Goal: Use online tool/utility: Use online tool/utility

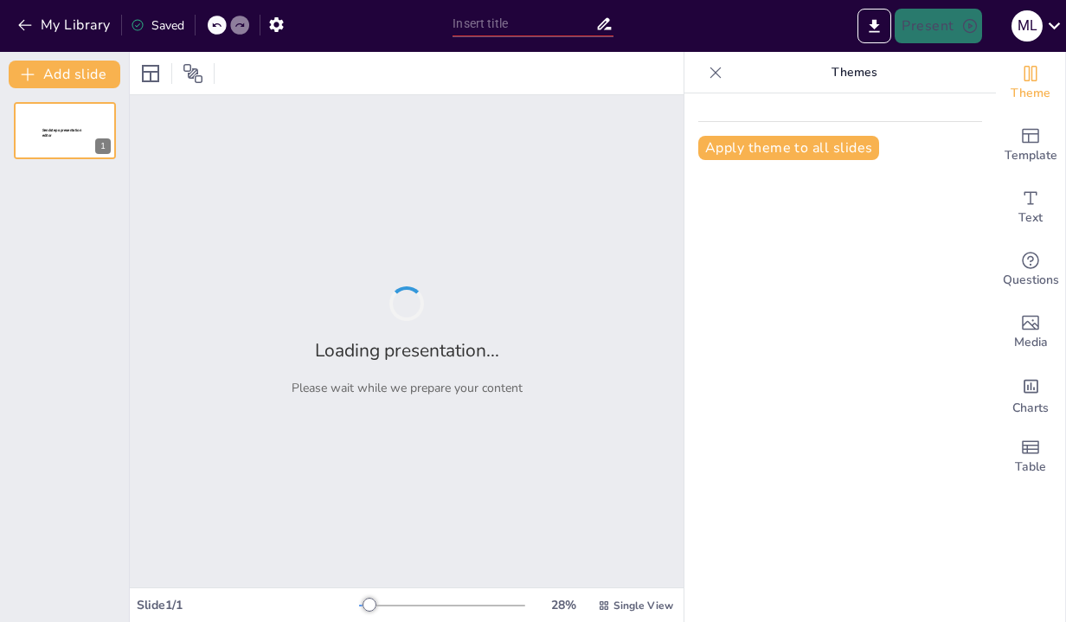
type input "Understanding Adaptive Technology: A Guide for Families"
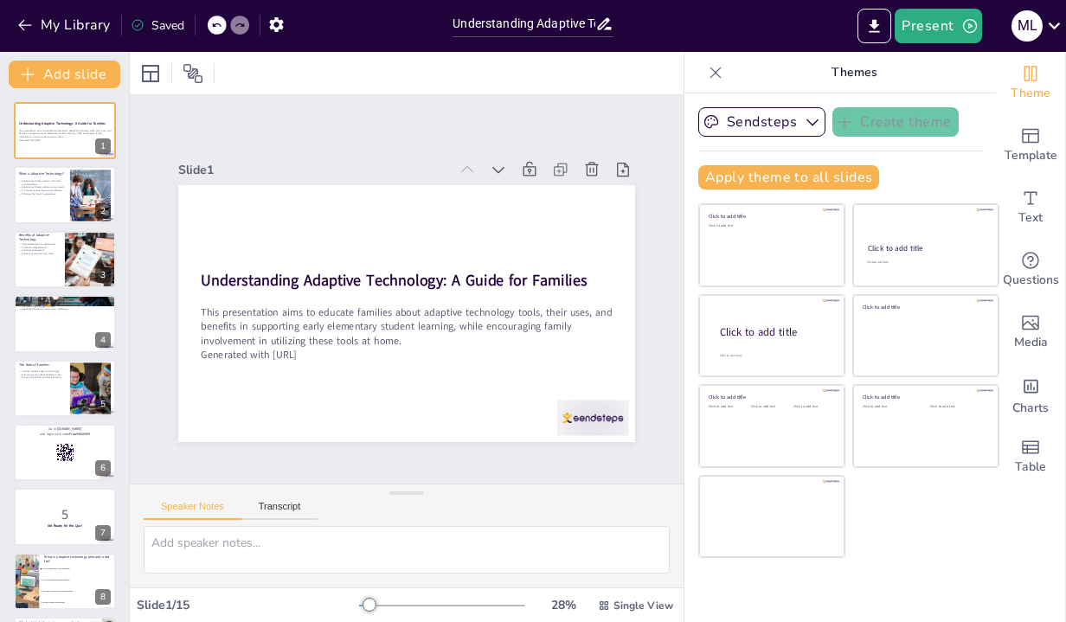
checkbox input "true"
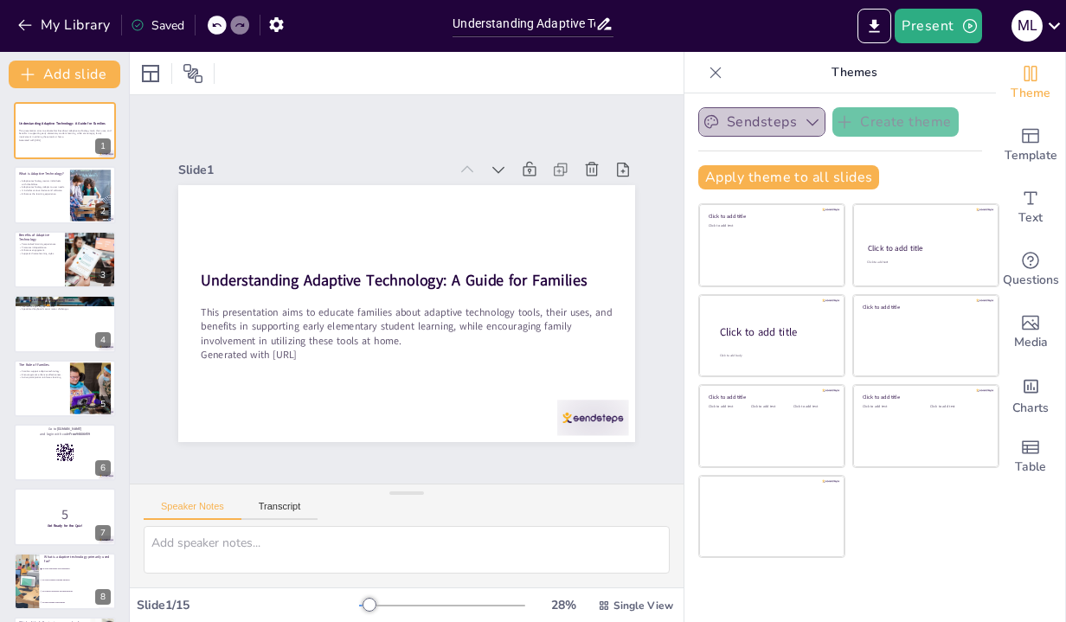
click at [800, 123] on button "Sendsteps" at bounding box center [761, 121] width 127 height 29
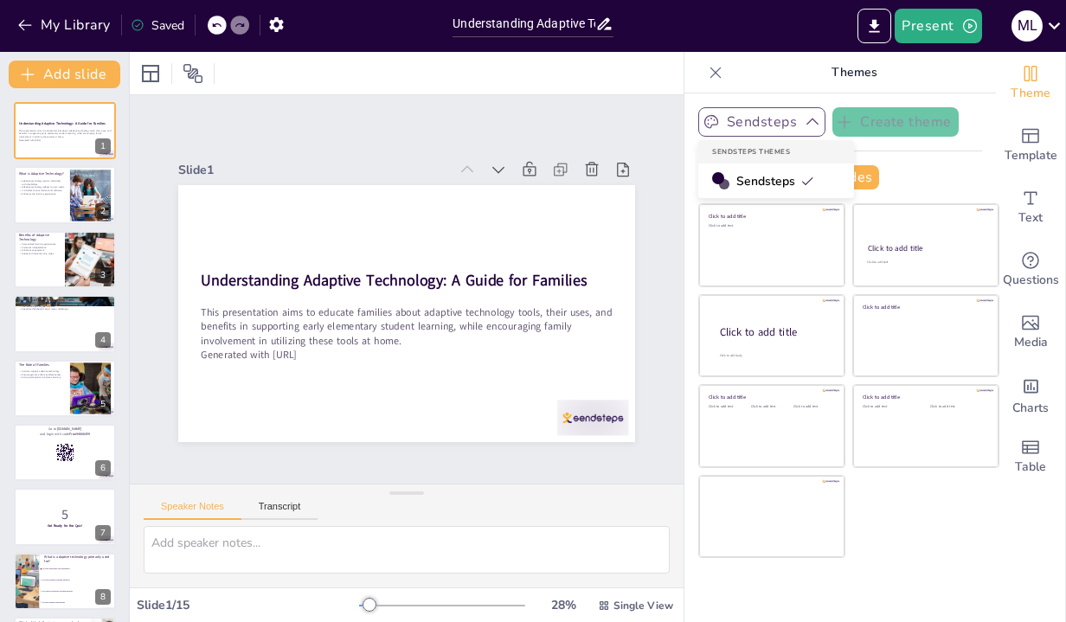
click at [800, 123] on button "Sendsteps" at bounding box center [761, 121] width 127 height 29
checkbox input "true"
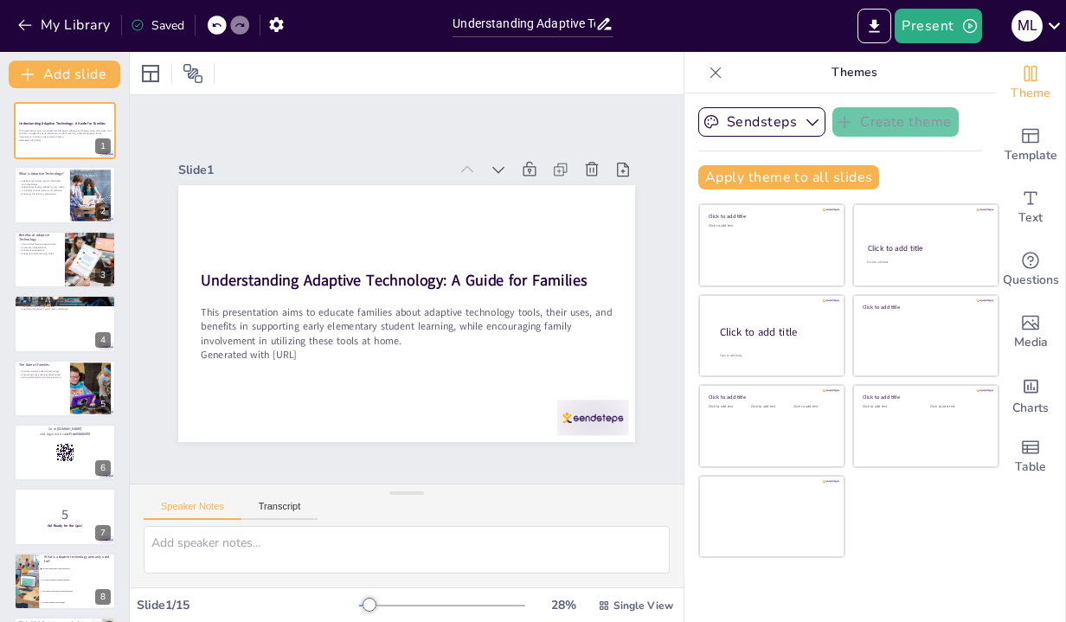
checkbox input "true"
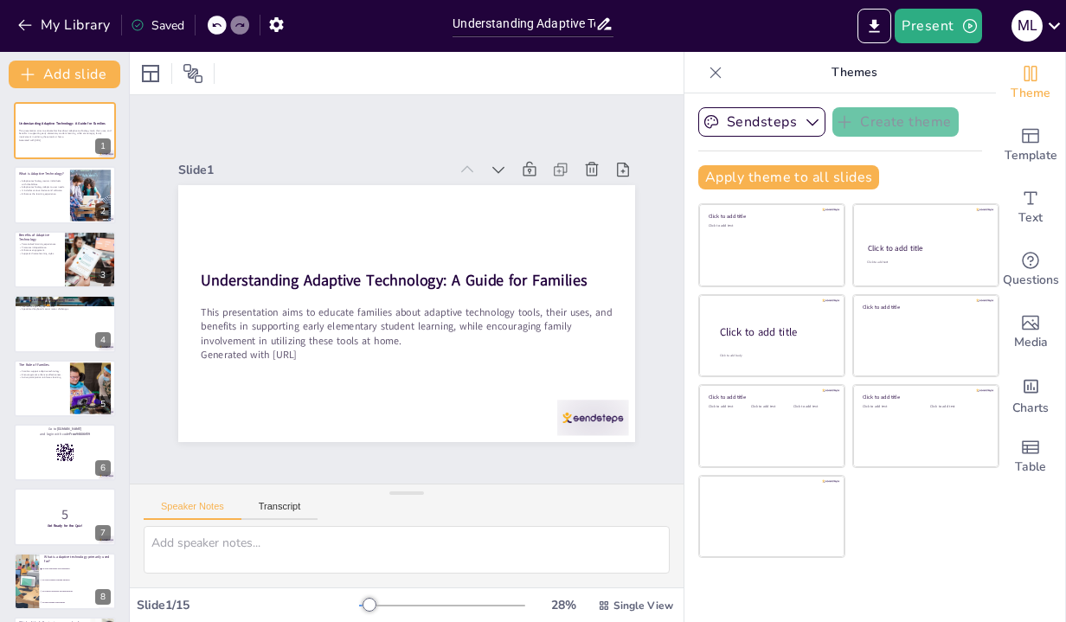
checkbox input "true"
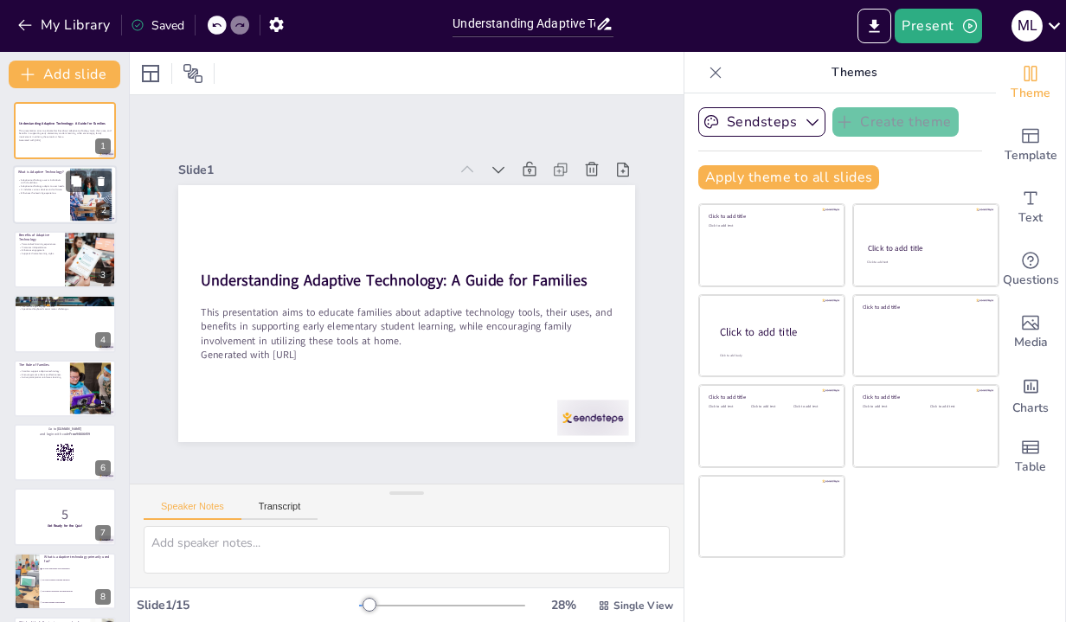
checkbox input "true"
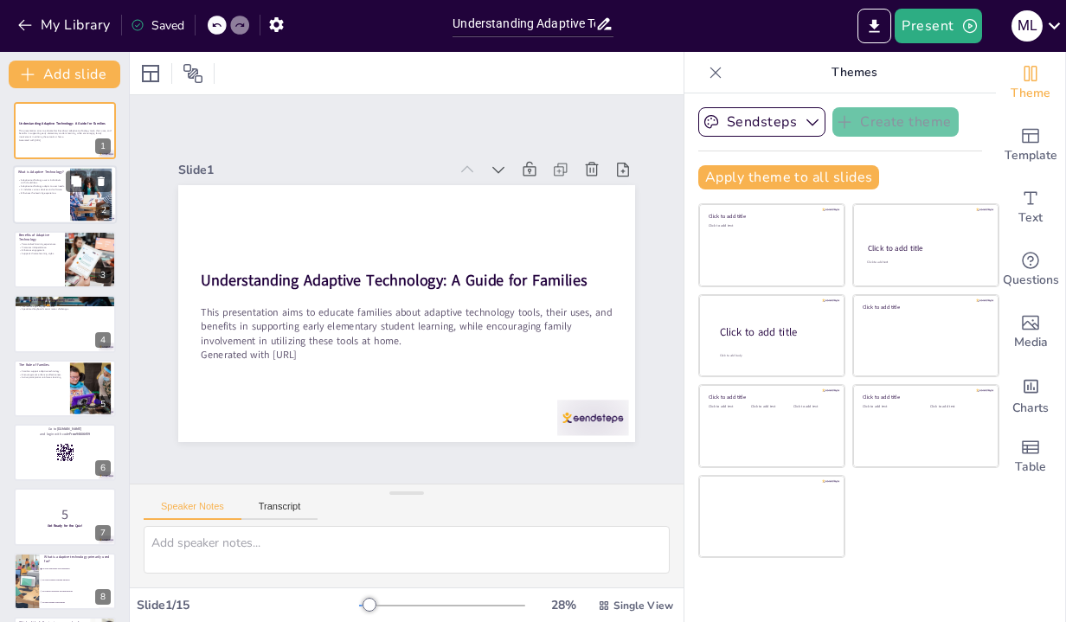
checkbox input "true"
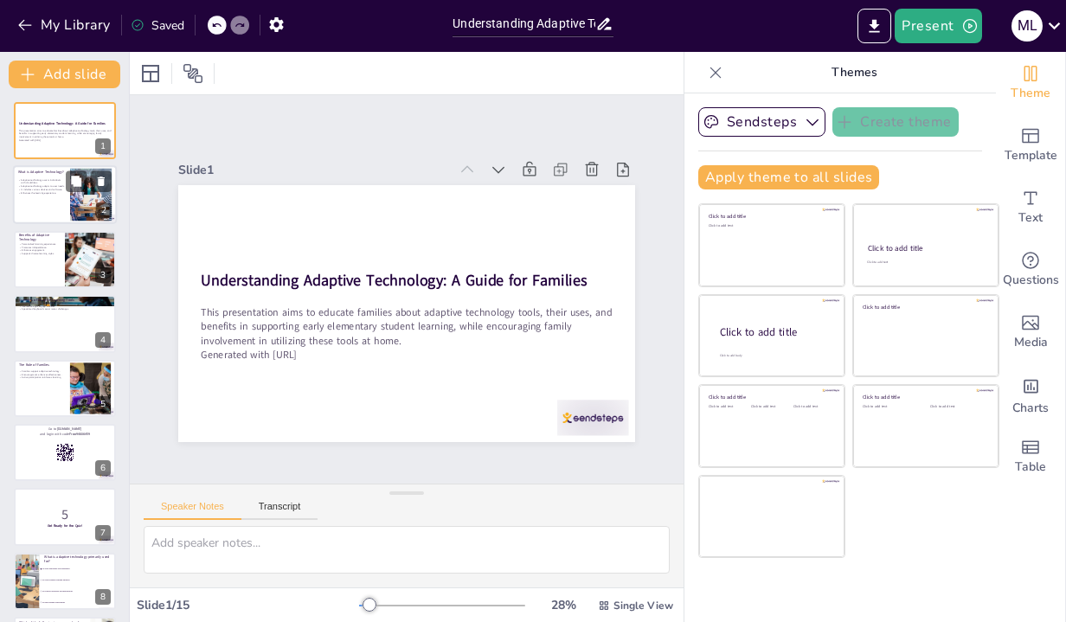
checkbox input "true"
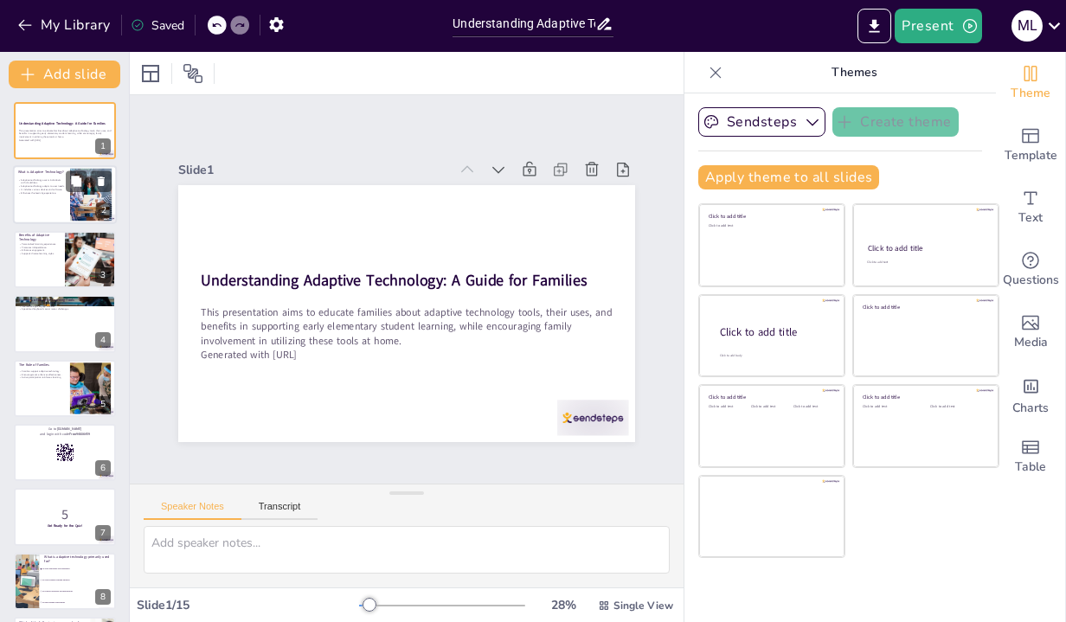
checkbox input "true"
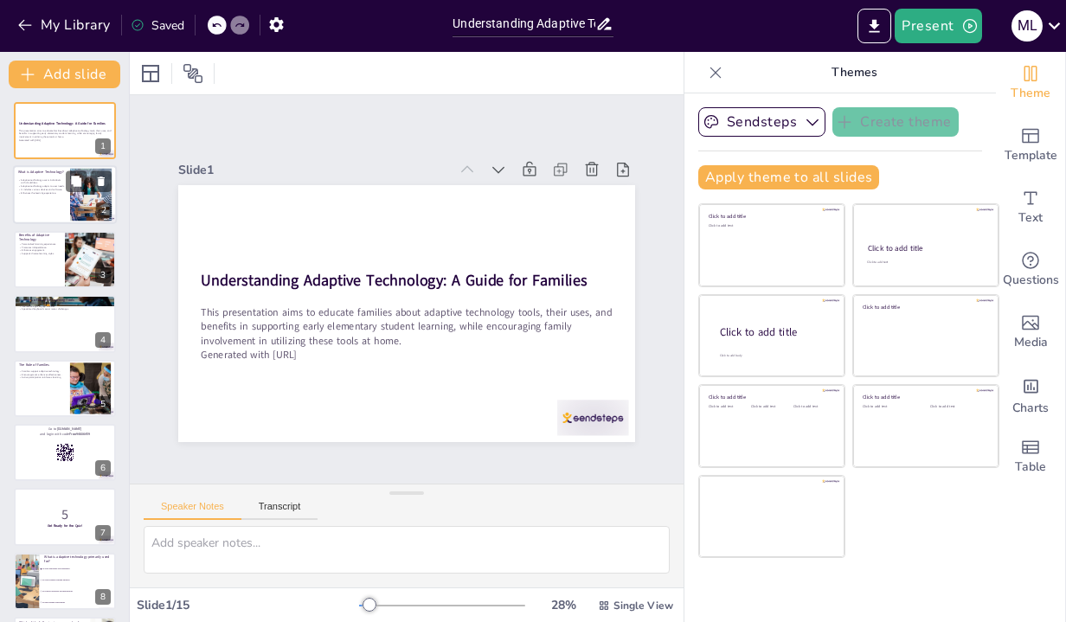
checkbox input "true"
click at [54, 189] on p "It includes various devices and software." at bounding box center [41, 190] width 47 height 3
type textarea "Adaptive technology is crucial for individuals with disabilities as it provides…"
checkbox input "true"
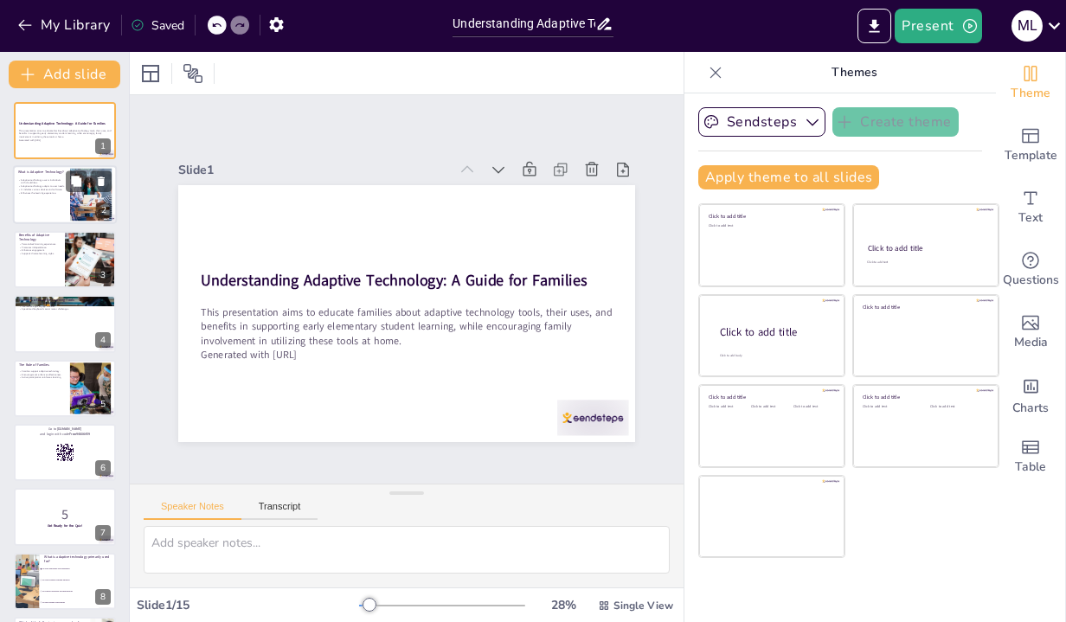
checkbox input "true"
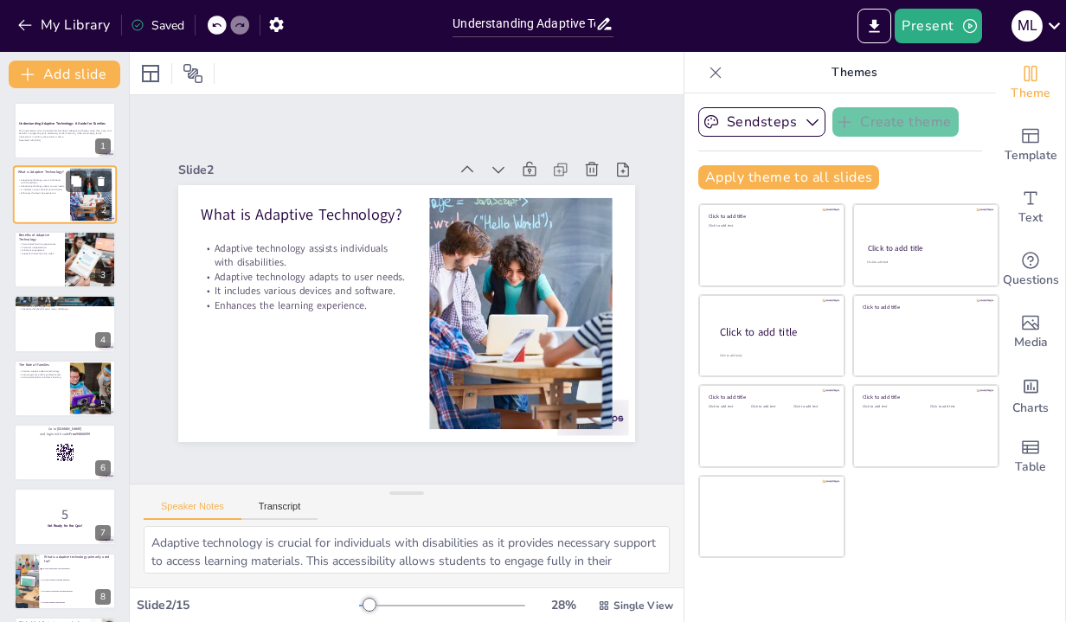
checkbox input "true"
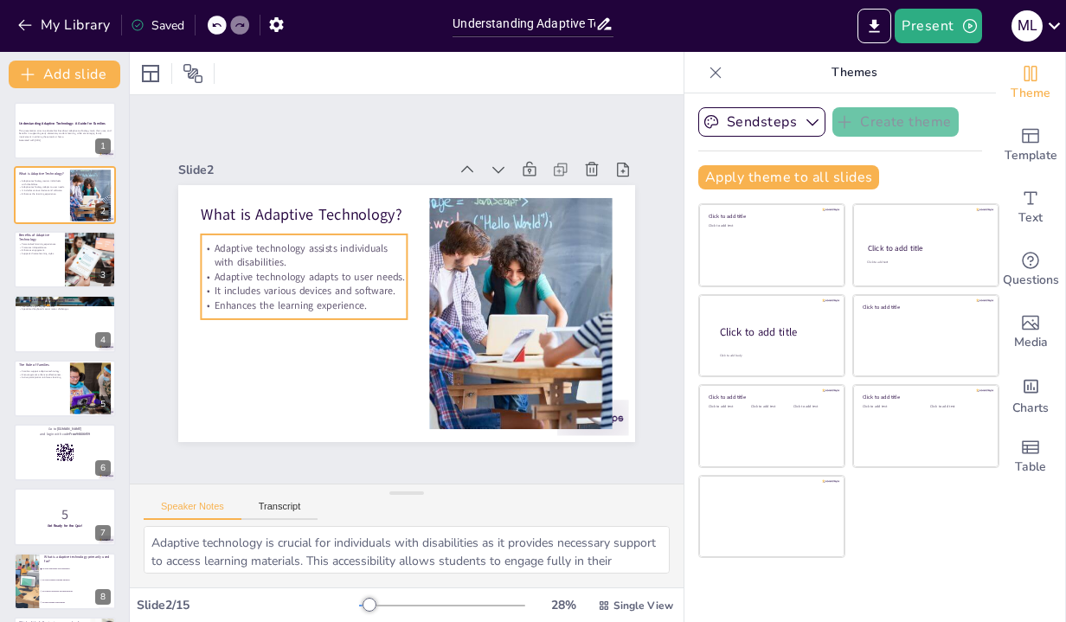
checkbox input "true"
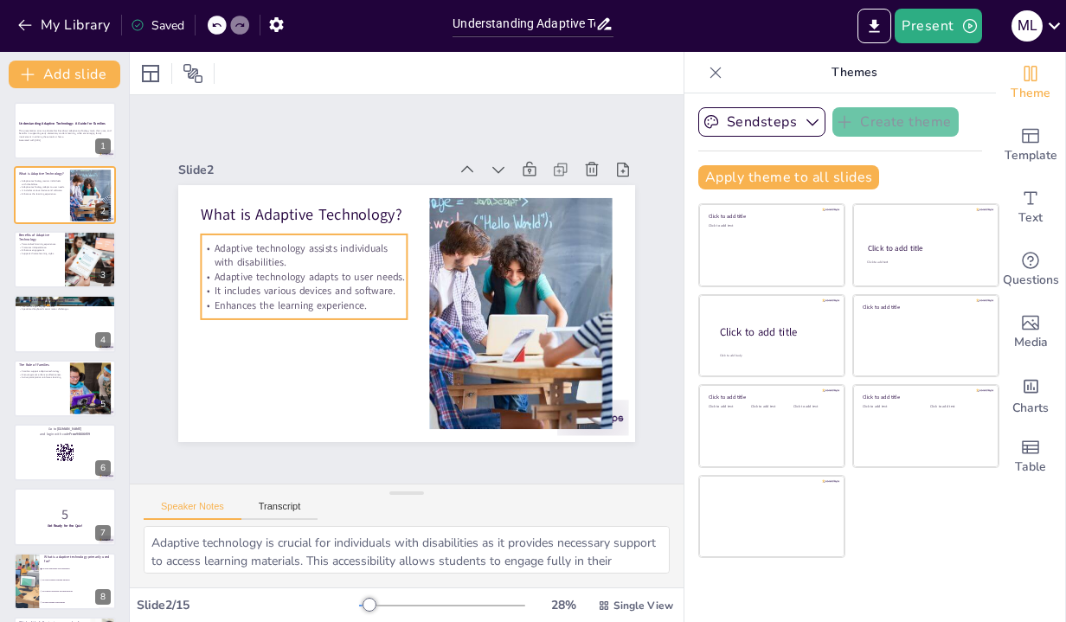
checkbox input "true"
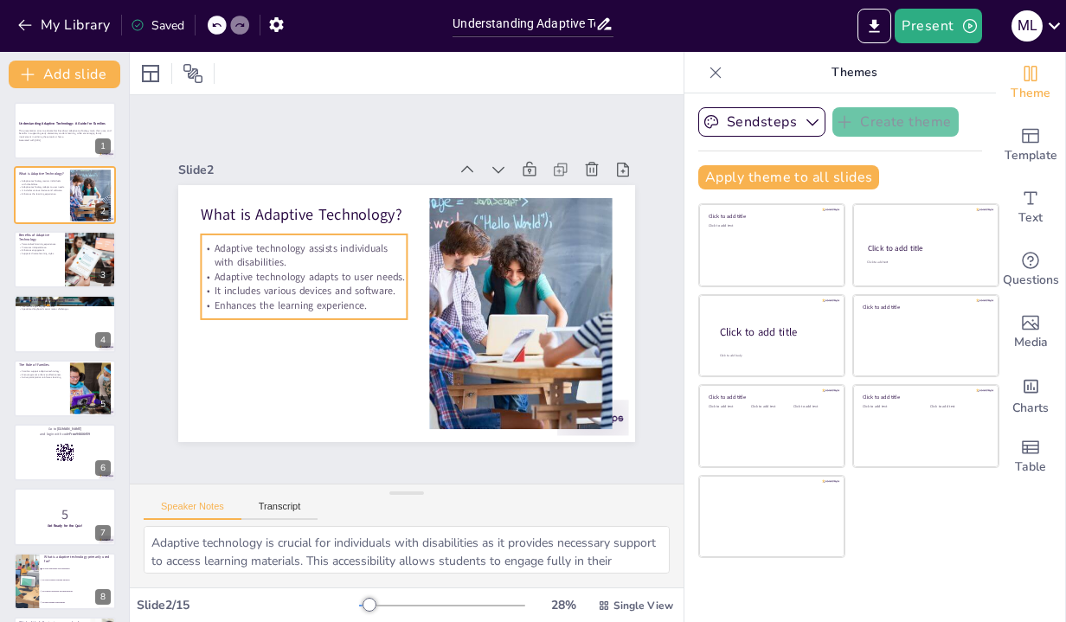
checkbox input "true"
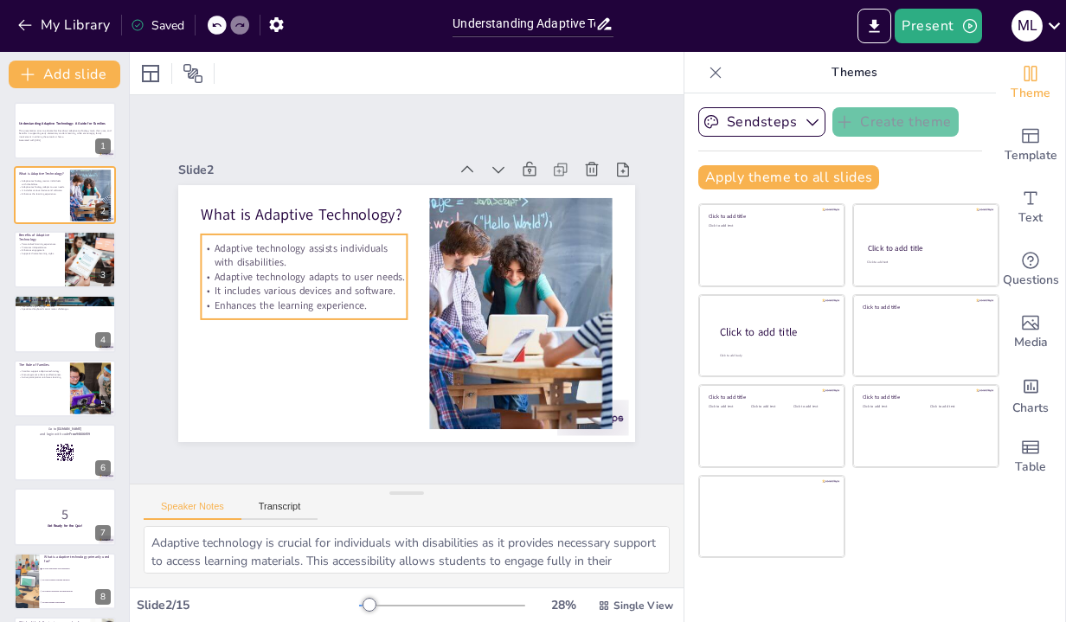
checkbox input "true"
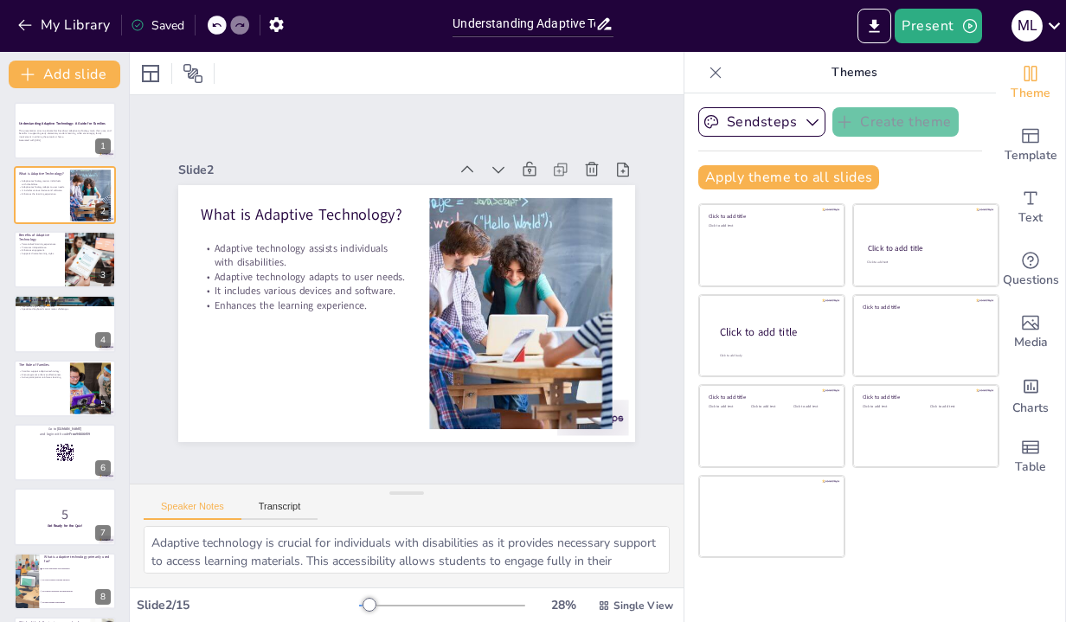
checkbox input "true"
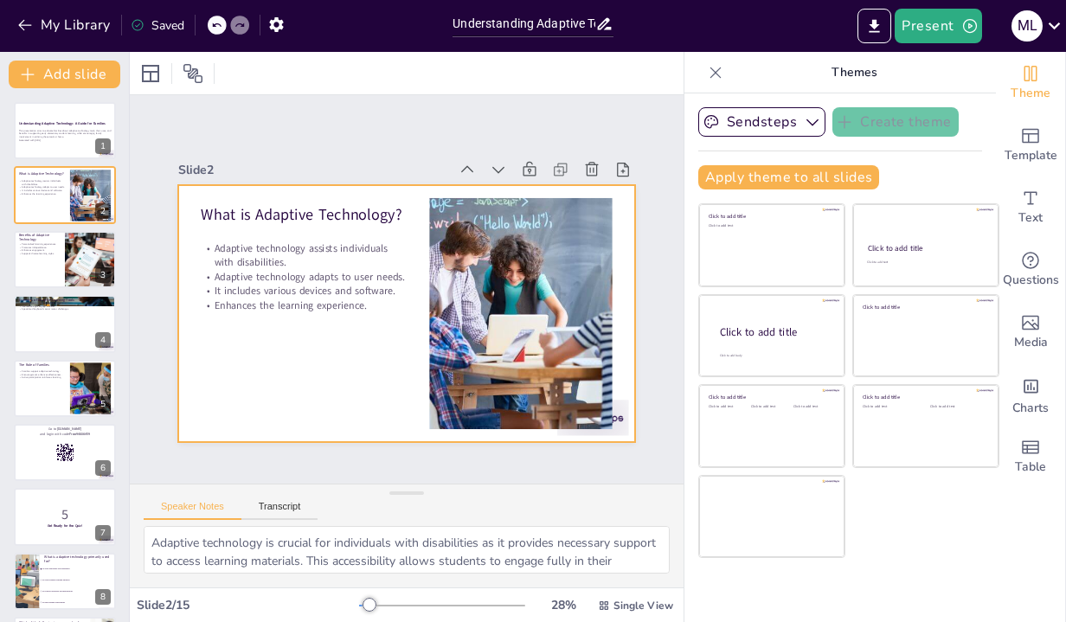
checkbox input "true"
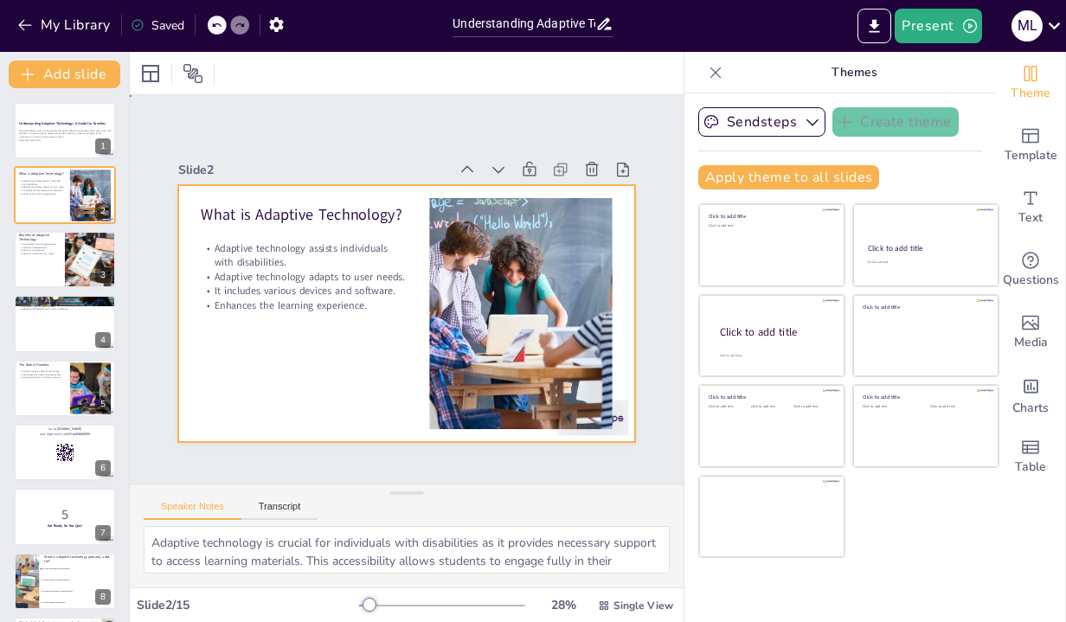
click at [318, 383] on div at bounding box center [404, 314] width 481 height 304
checkbox input "true"
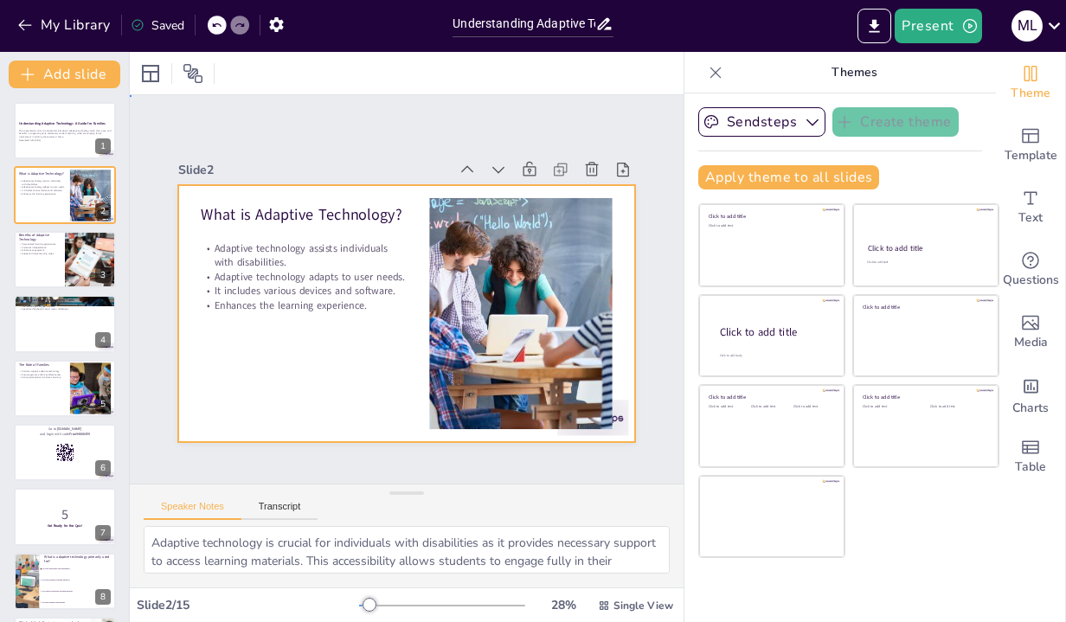
checkbox input "true"
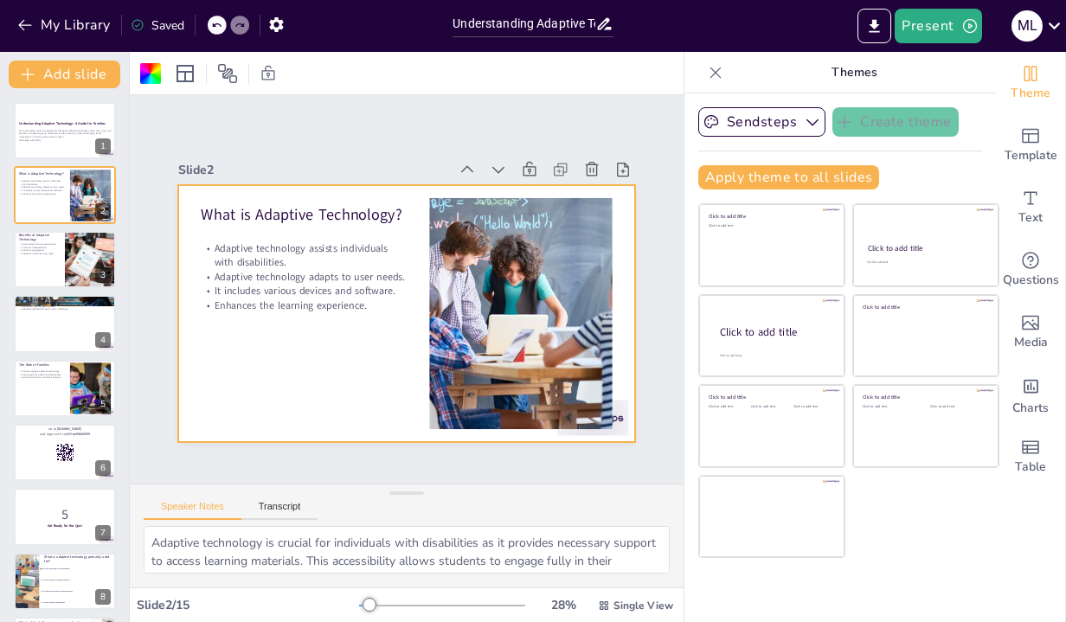
checkbox input "true"
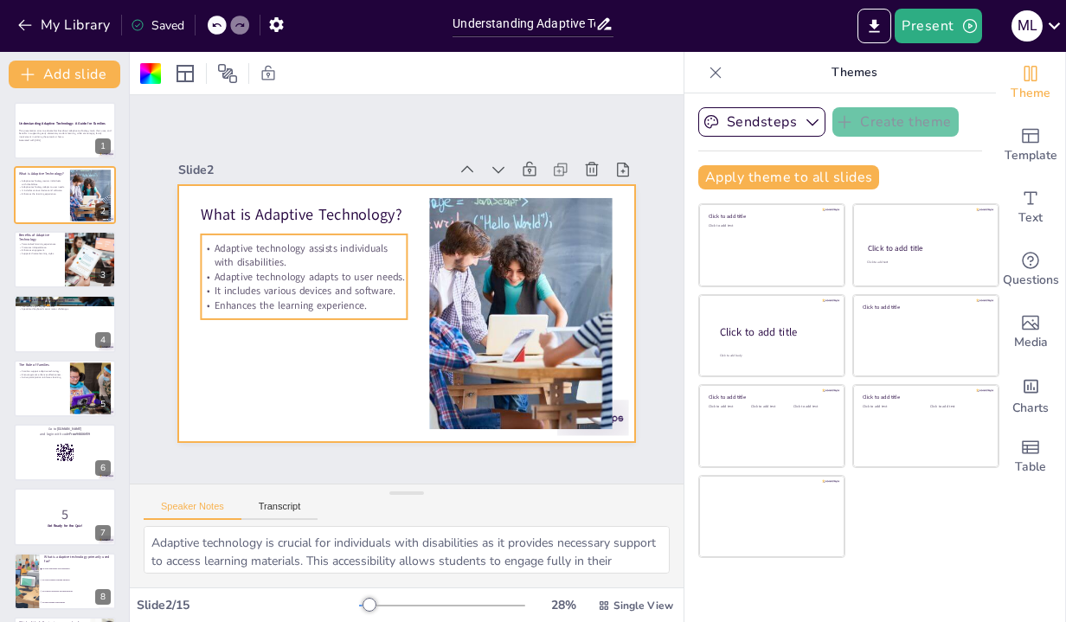
checkbox input "true"
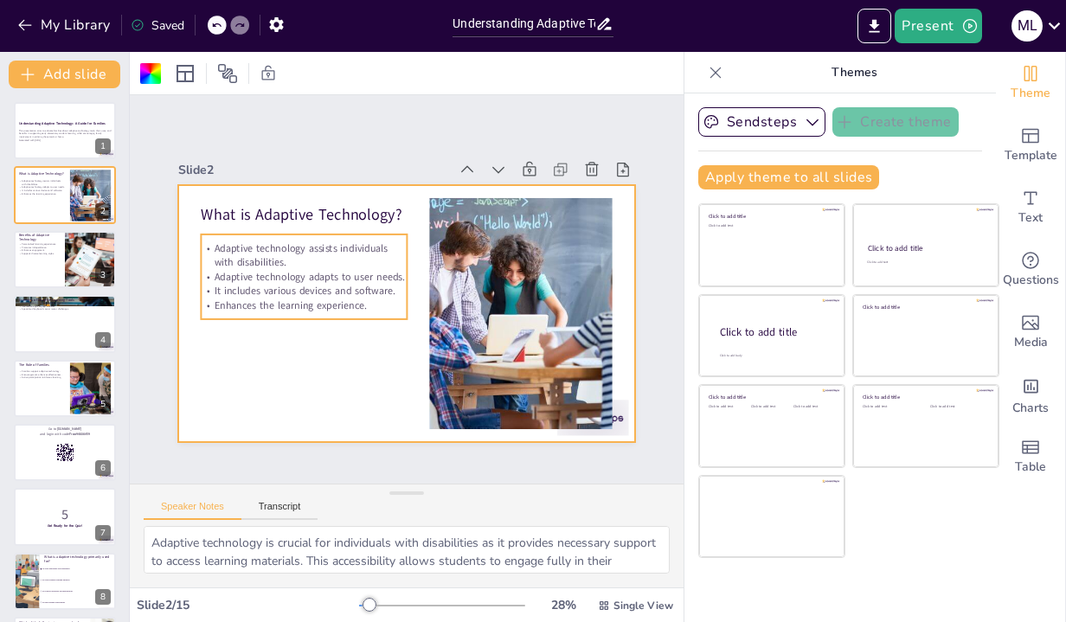
checkbox input "true"
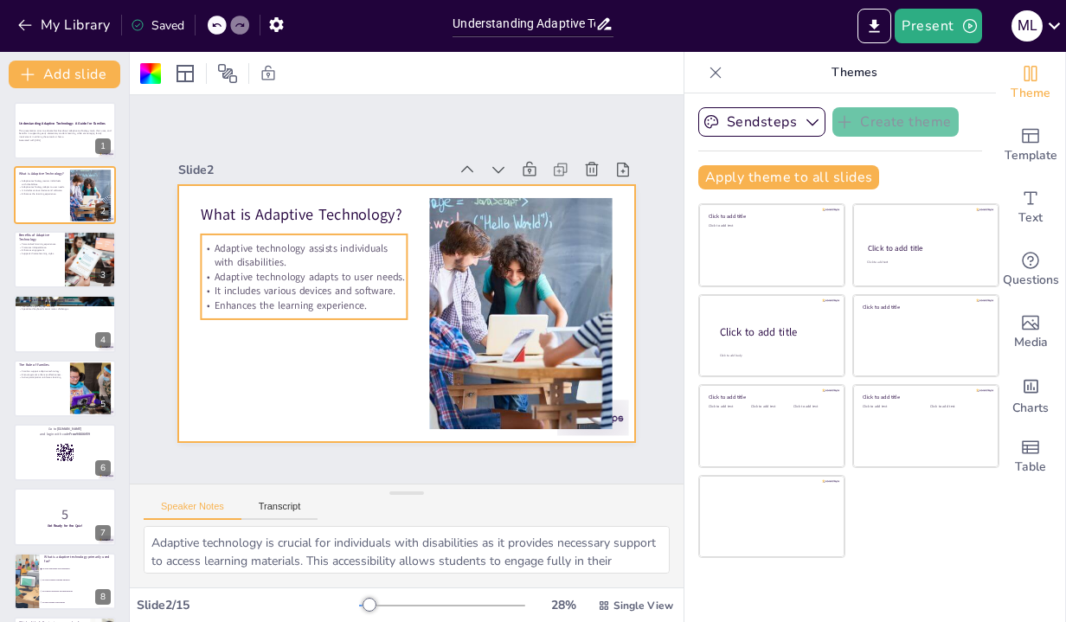
checkbox input "true"
click at [307, 276] on p "Adaptive technology adapts to user needs." at bounding box center [304, 277] width 206 height 14
checkbox input "true"
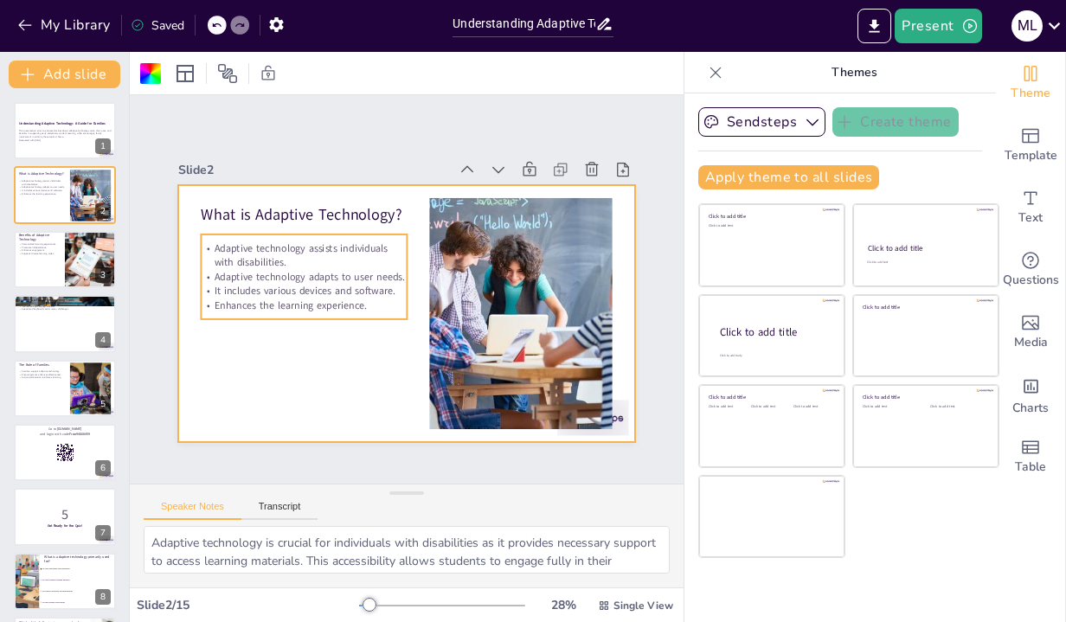
checkbox input "true"
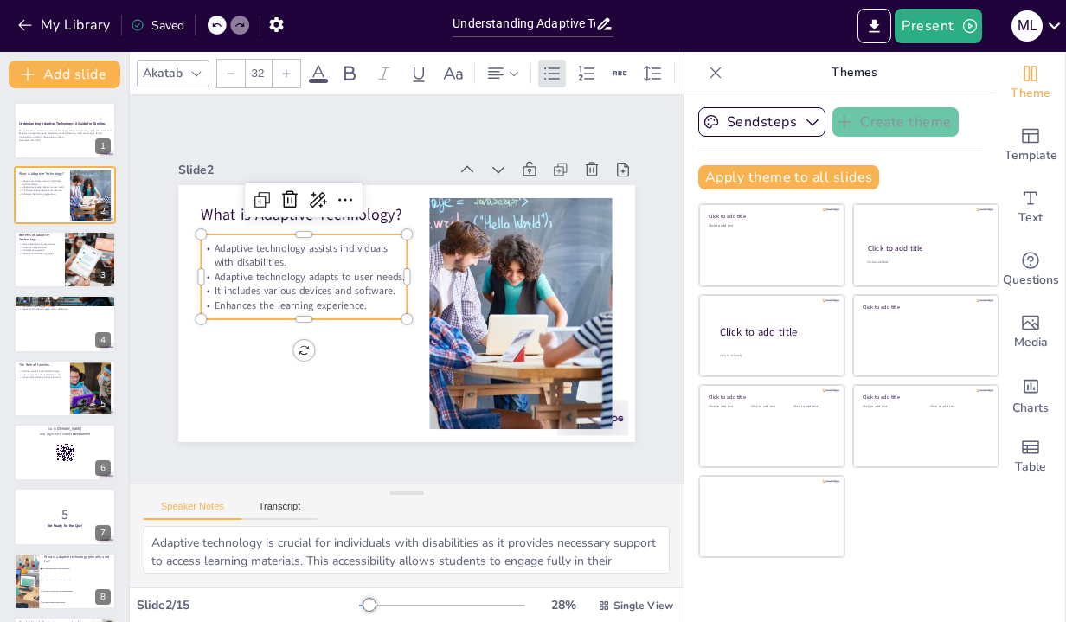
click at [307, 276] on p "Adaptive technology adapts to user needs." at bounding box center [305, 265] width 206 height 35
checkbox input "true"
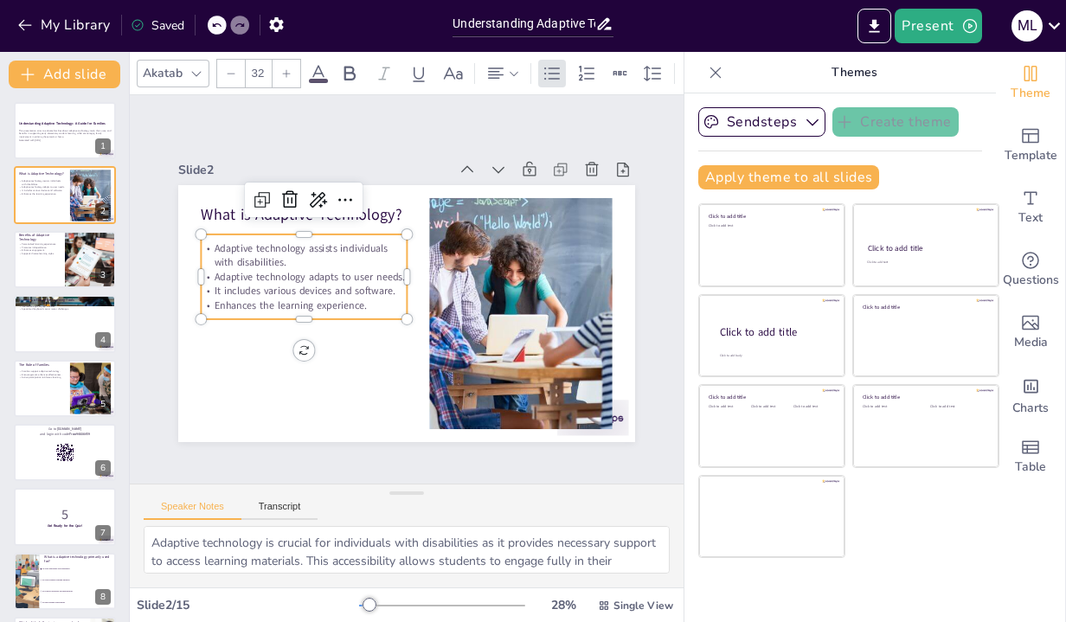
checkbox input "true"
click at [298, 261] on p "Adaptive technology assists individuals with disabilities." at bounding box center [308, 245] width 208 height 50
drag, startPoint x: 298, startPoint y: 261, endPoint x: 215, endPoint y: 252, distance: 83.6
click at [215, 252] on p "Adaptive technology assists individuals with disabilities." at bounding box center [308, 244] width 208 height 49
copy p "Adaptive technology assists individuals with disabilities."
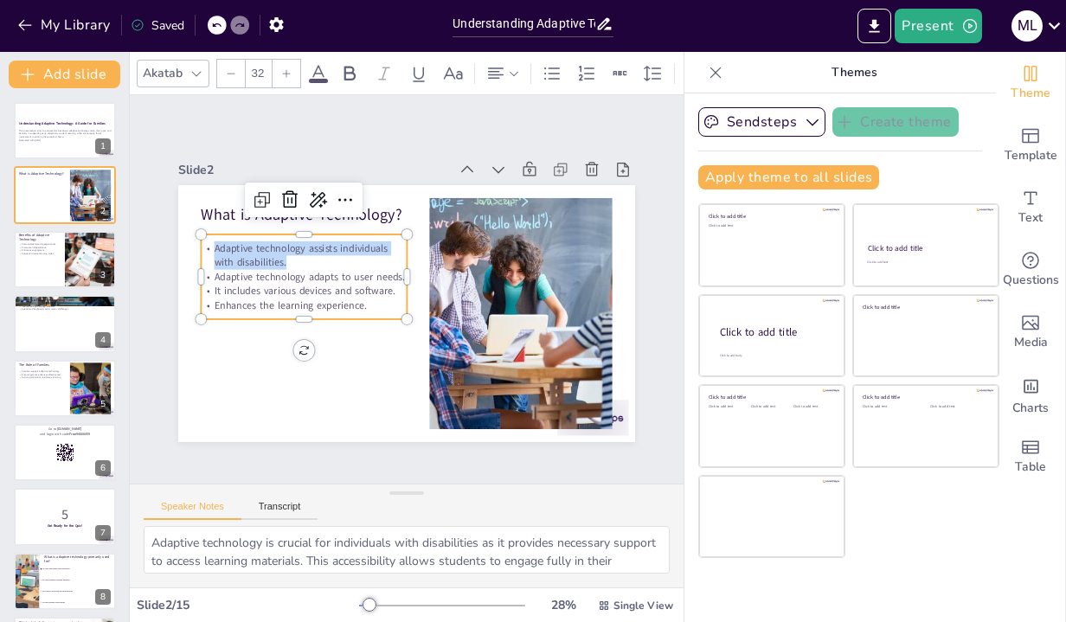
checkbox input "true"
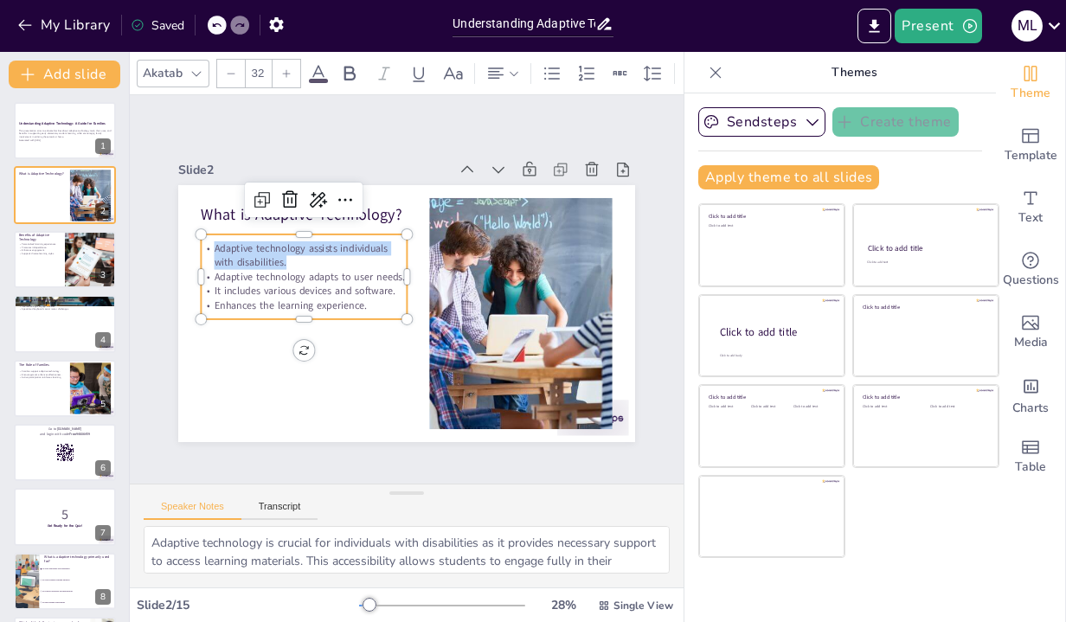
checkbox input "true"
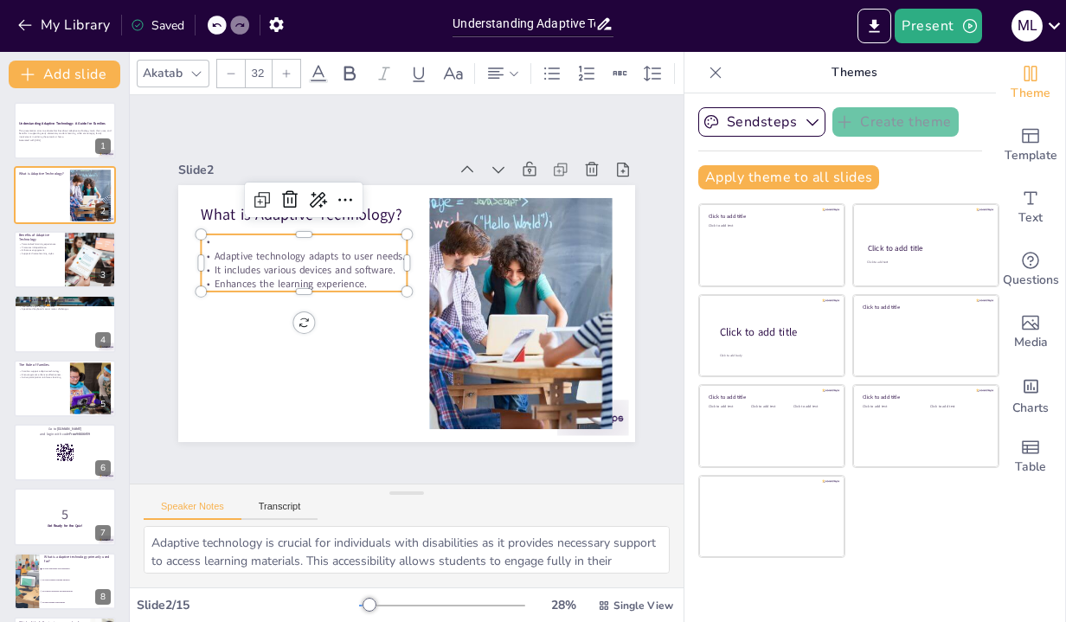
checkbox input "true"
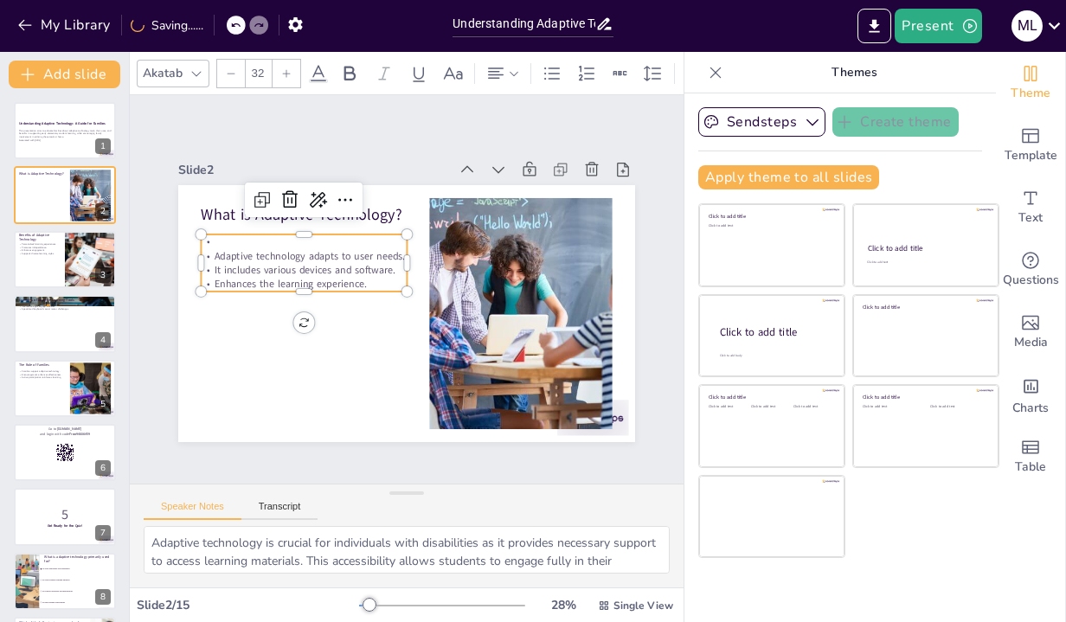
checkbox input "true"
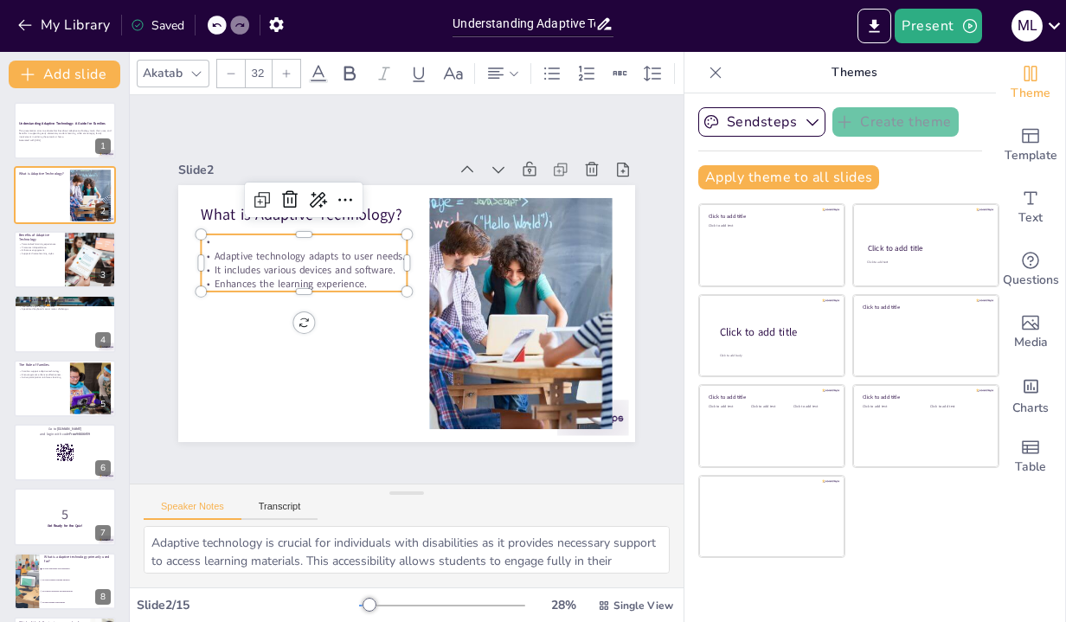
checkbox input "true"
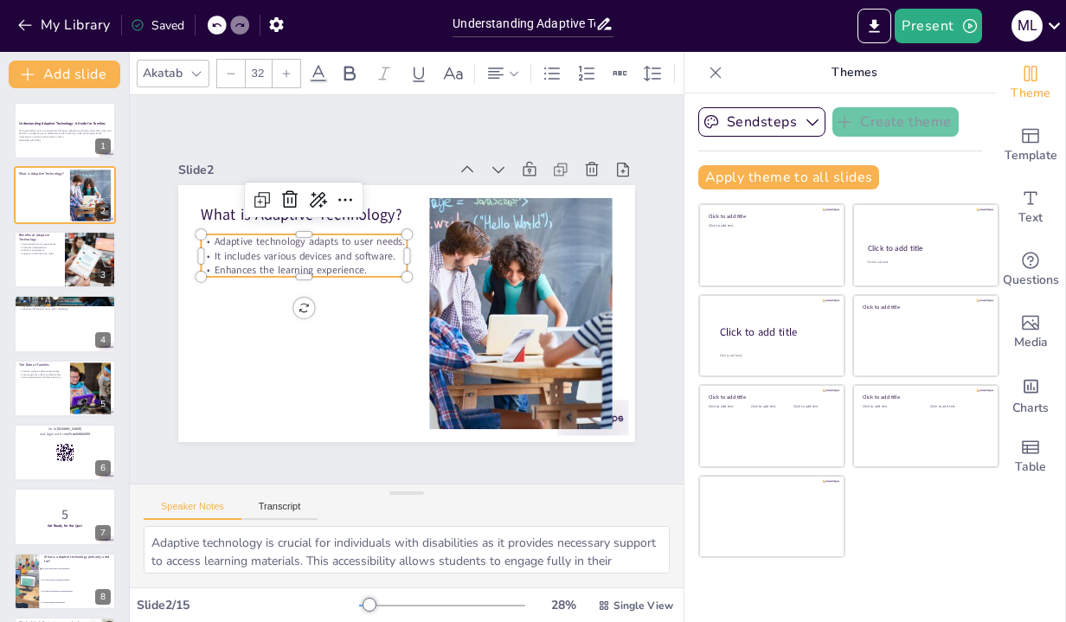
checkbox input "true"
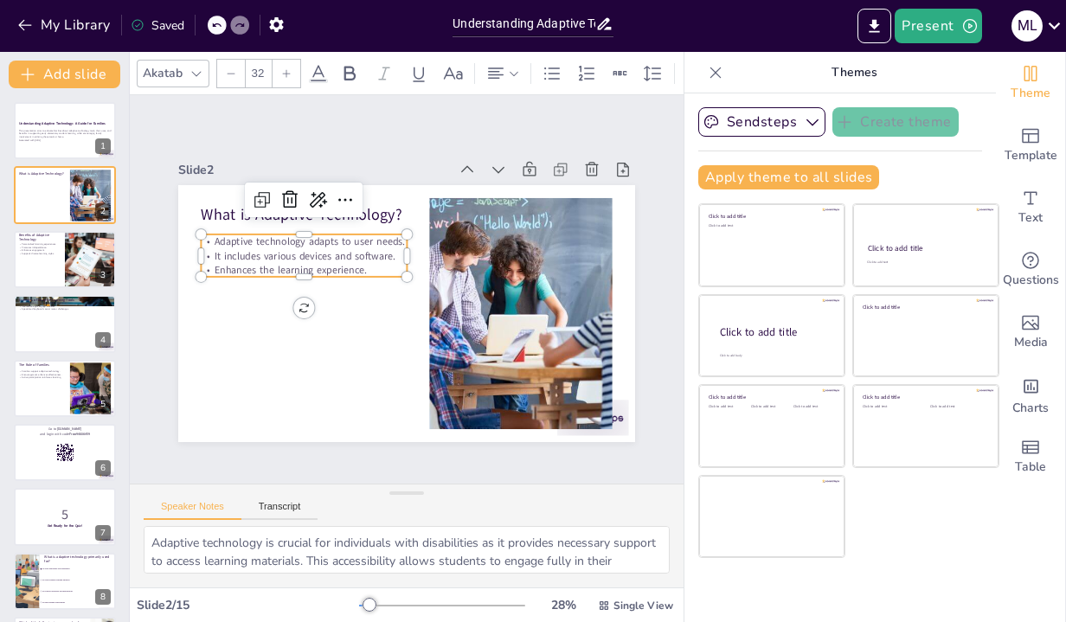
click at [382, 271] on p "Enhances the learning experience." at bounding box center [306, 258] width 206 height 35
checkbox input "true"
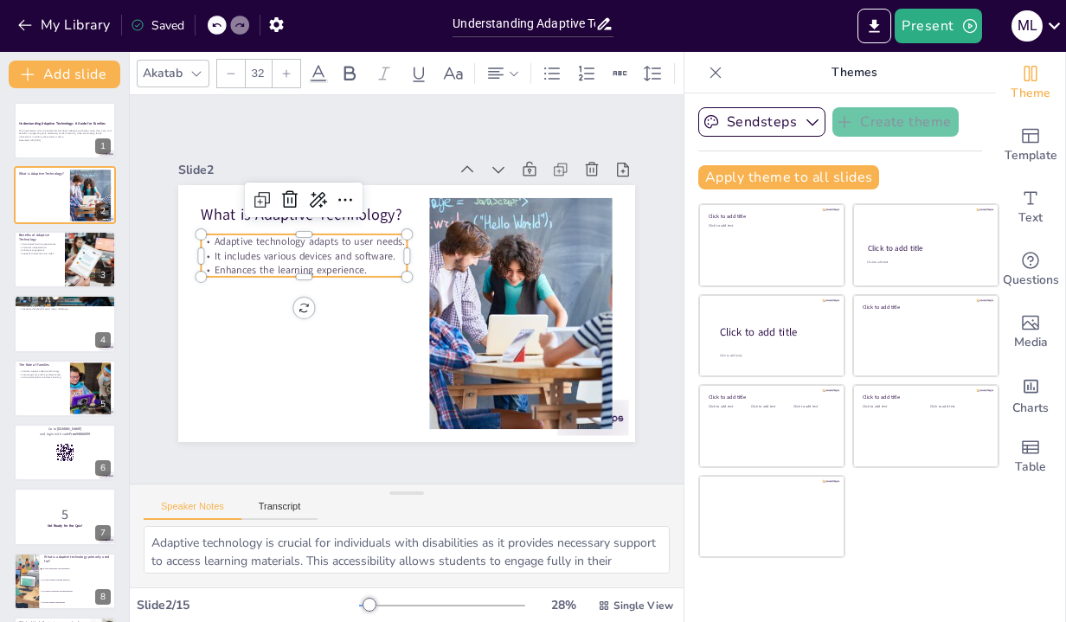
checkbox input "true"
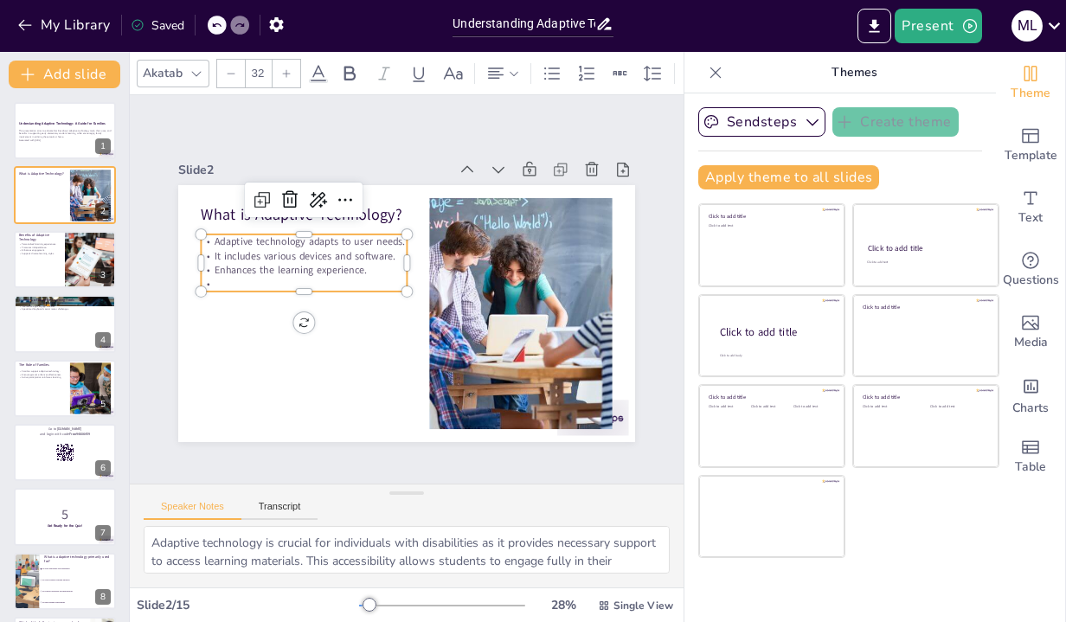
checkbox input "true"
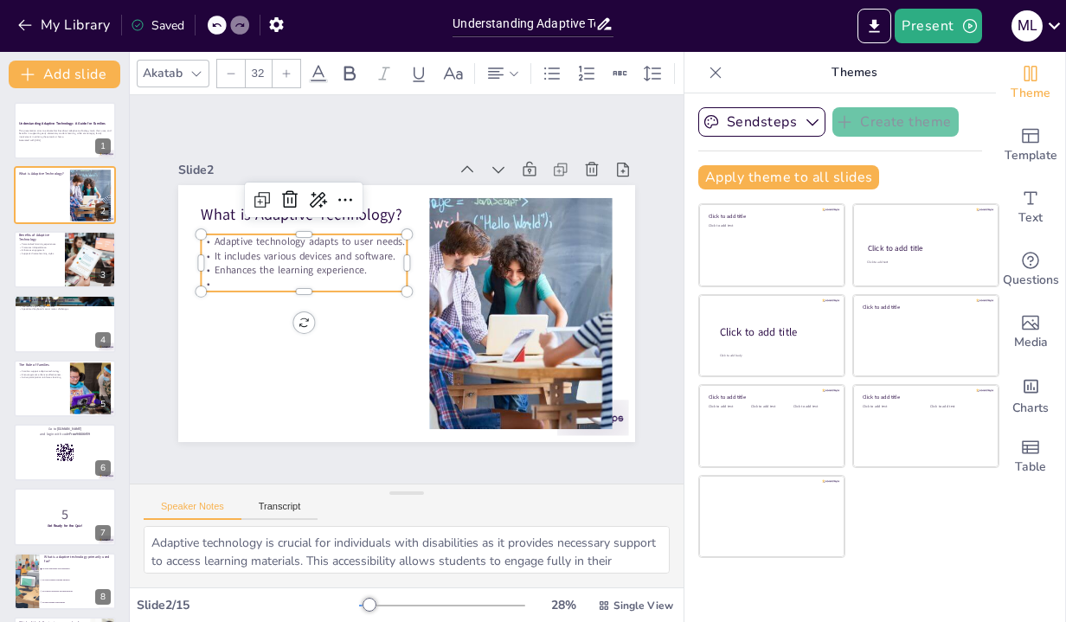
checkbox input "true"
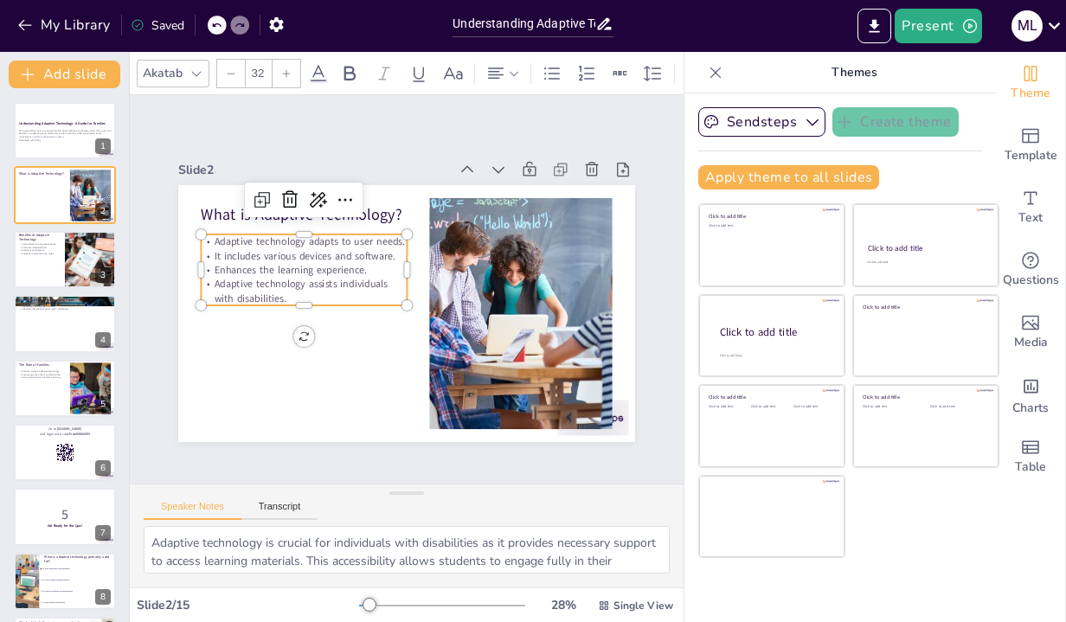
checkbox input "true"
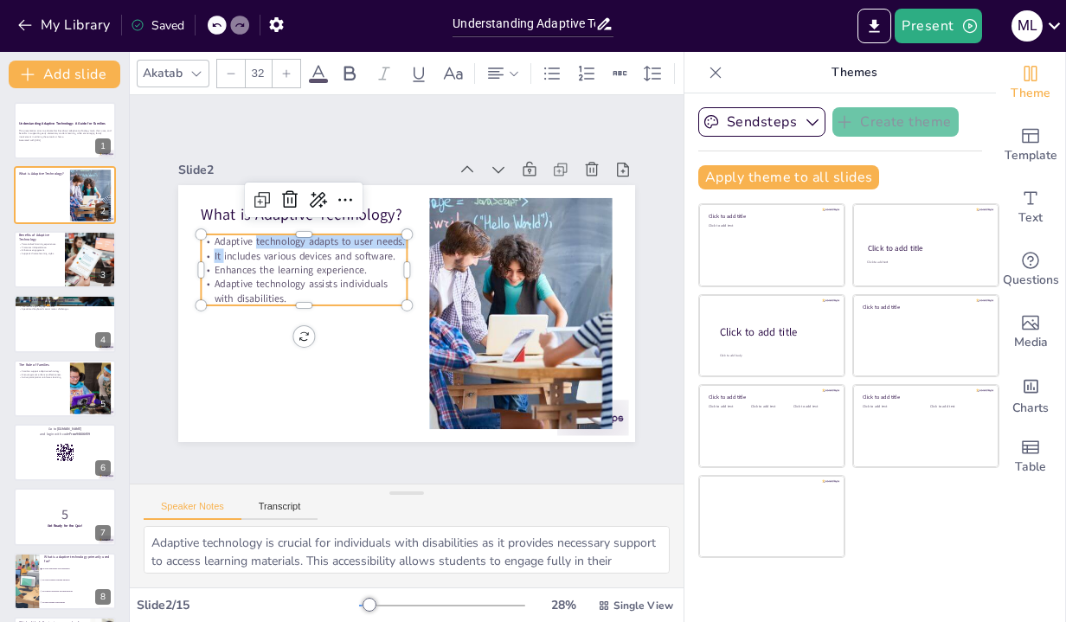
checkbox input "true"
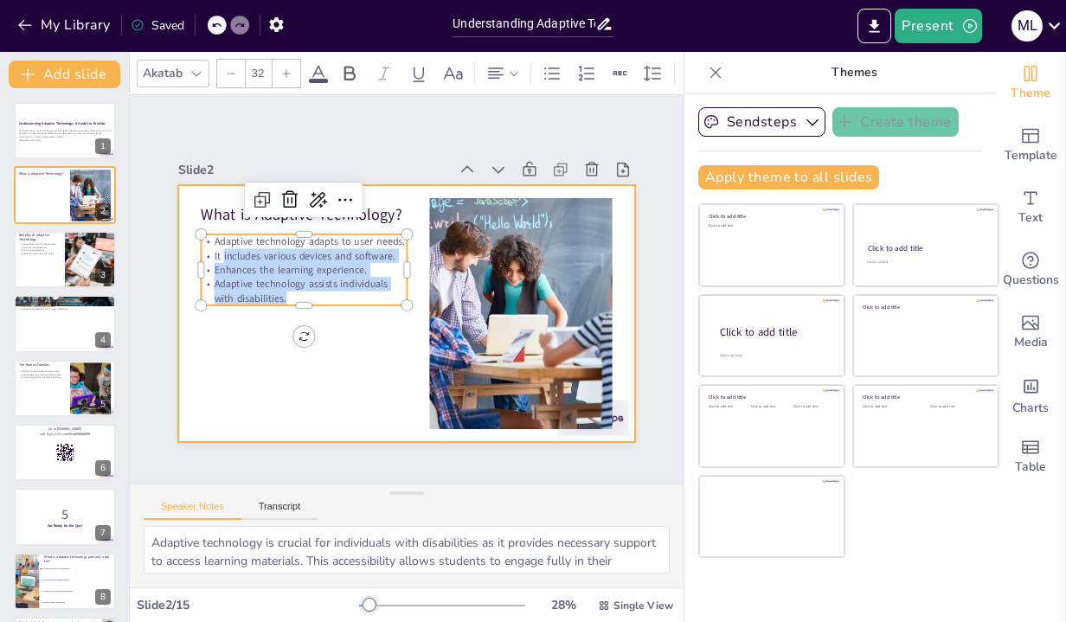
checkbox input "true"
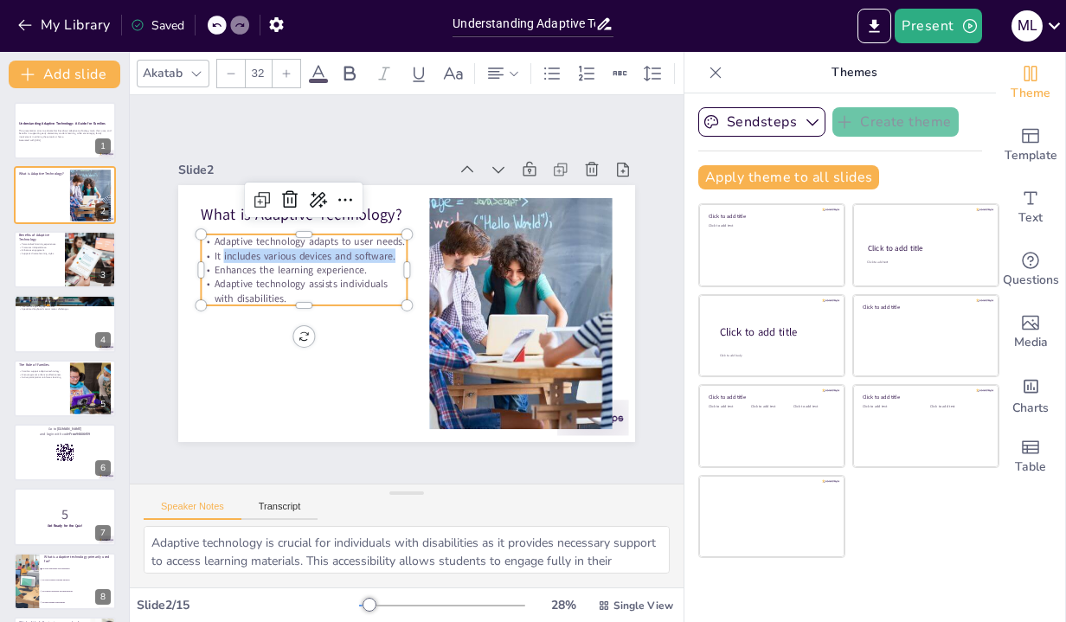
drag, startPoint x: 222, startPoint y: 256, endPoint x: 395, endPoint y: 255, distance: 172.2
click at [395, 255] on p "It includes various devices and software." at bounding box center [308, 245] width 206 height 35
checkbox input "true"
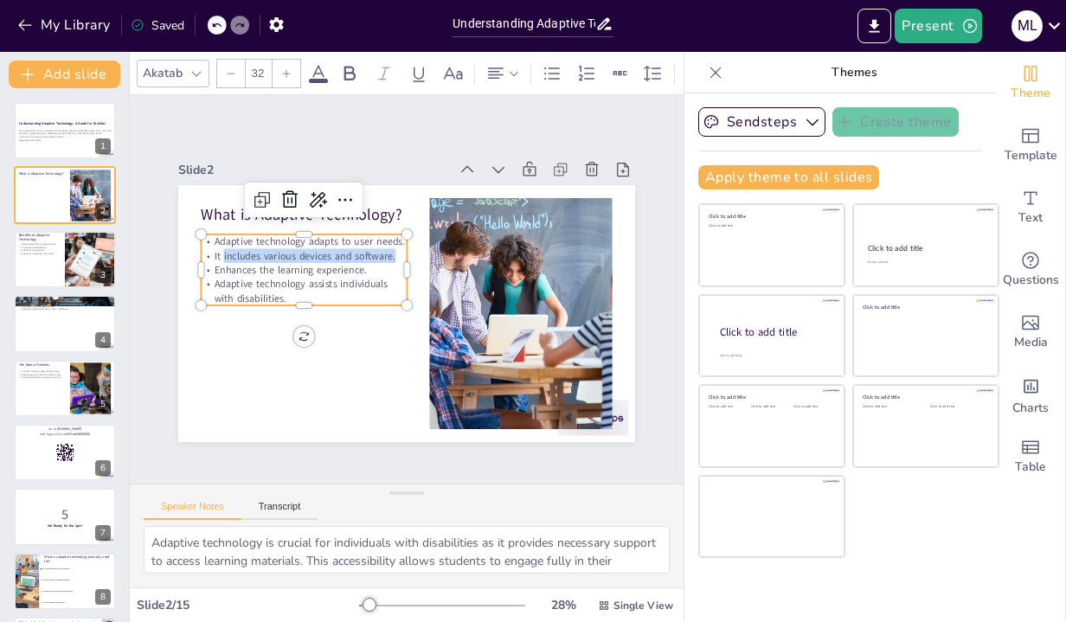
checkbox input "true"
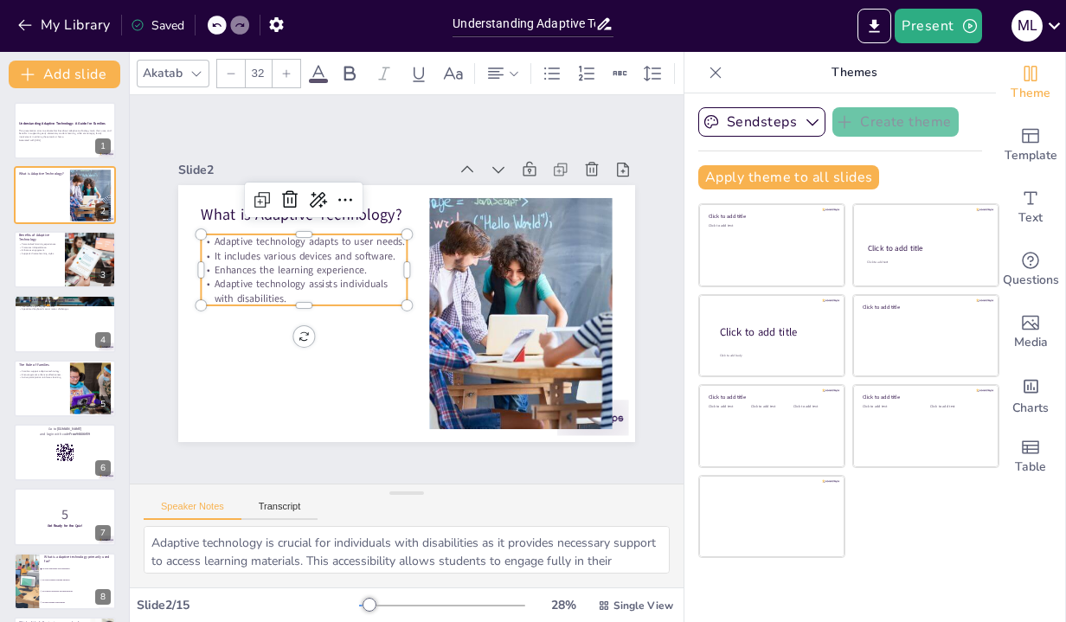
checkbox input "true"
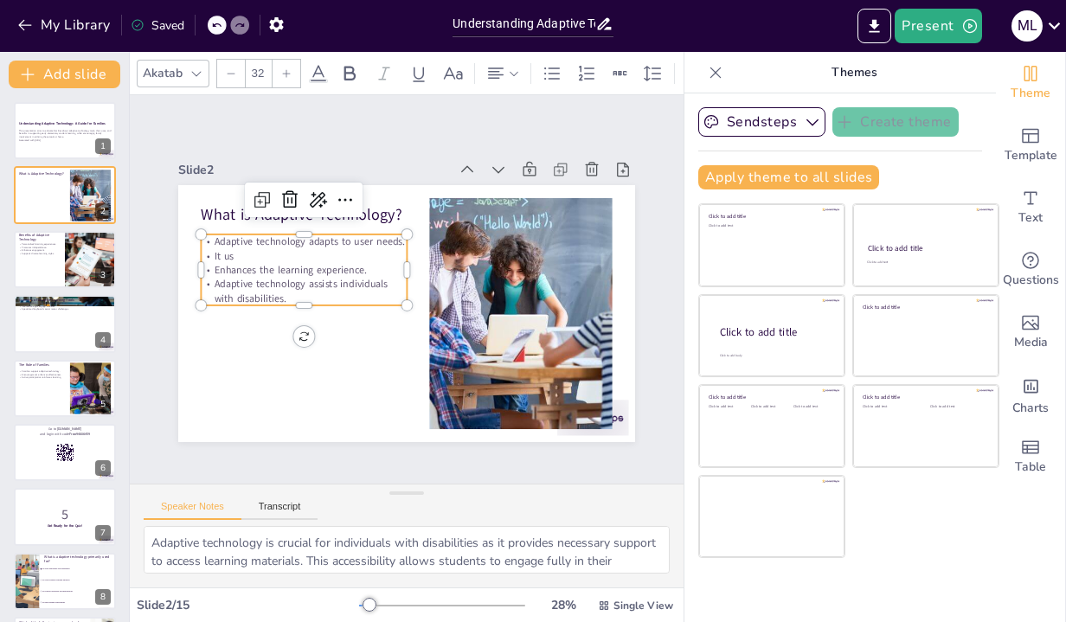
checkbox input "true"
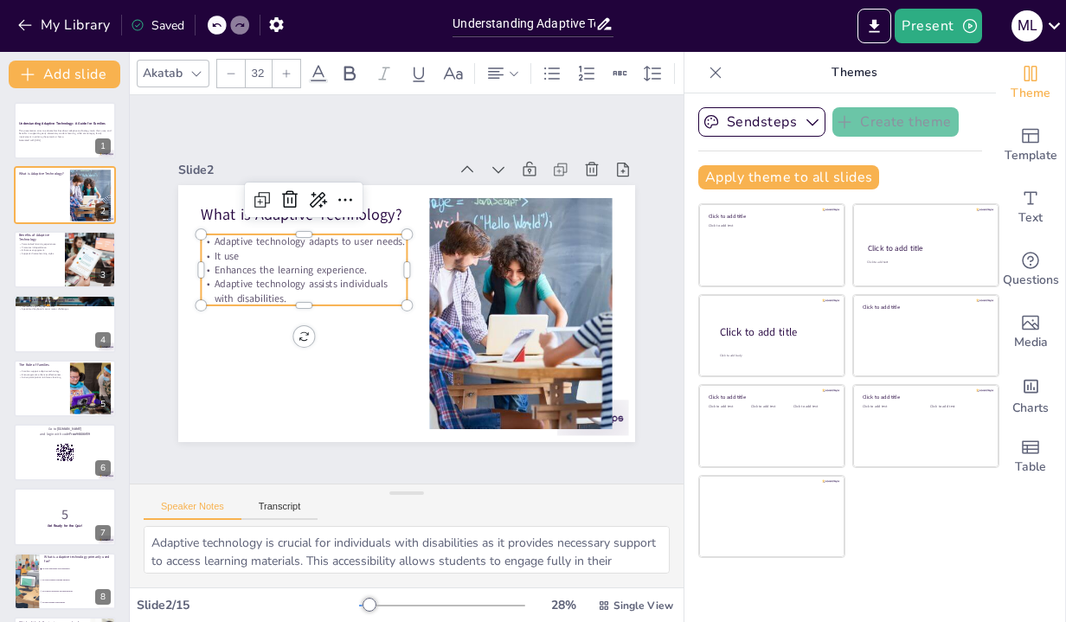
checkbox input "true"
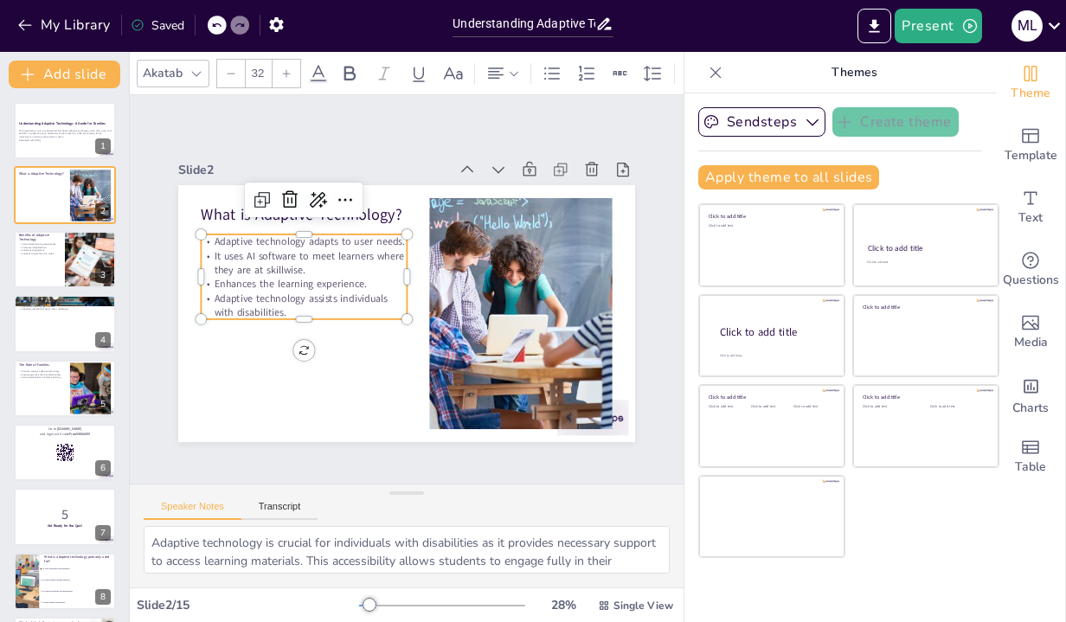
click at [279, 274] on p "It uses AI software to meet learners where they are at skillwise." at bounding box center [304, 262] width 206 height 29
drag, startPoint x: 372, startPoint y: 285, endPoint x: 215, endPoint y: 286, distance: 157.5
click at [215, 286] on p "Enhances the learning experience." at bounding box center [305, 272] width 206 height 35
click at [312, 337] on p "Adaptive technology assists individuals with disabilities." at bounding box center [300, 323] width 208 height 50
click at [308, 326] on p "Adaptive technology assists individuals with disabilities." at bounding box center [300, 323] width 208 height 50
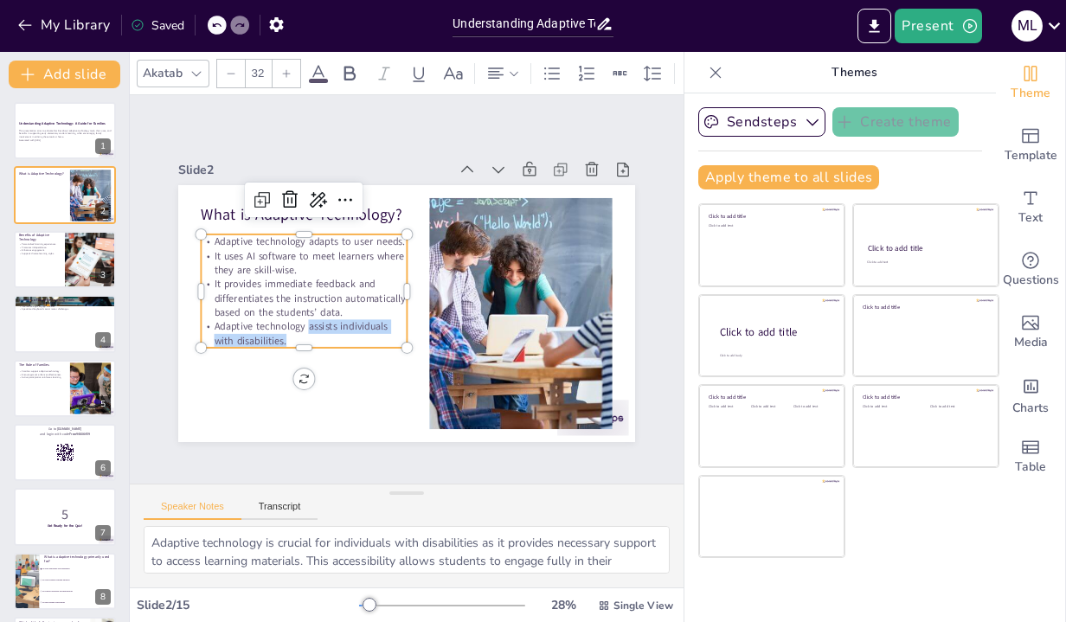
drag, startPoint x: 308, startPoint y: 331, endPoint x: 365, endPoint y: 339, distance: 57.6
click at [365, 339] on p "Adaptive technology assists individuals with disabilities." at bounding box center [300, 323] width 208 height 49
click at [402, 242] on p "Adaptive technology adapts to user needs." at bounding box center [310, 230] width 206 height 35
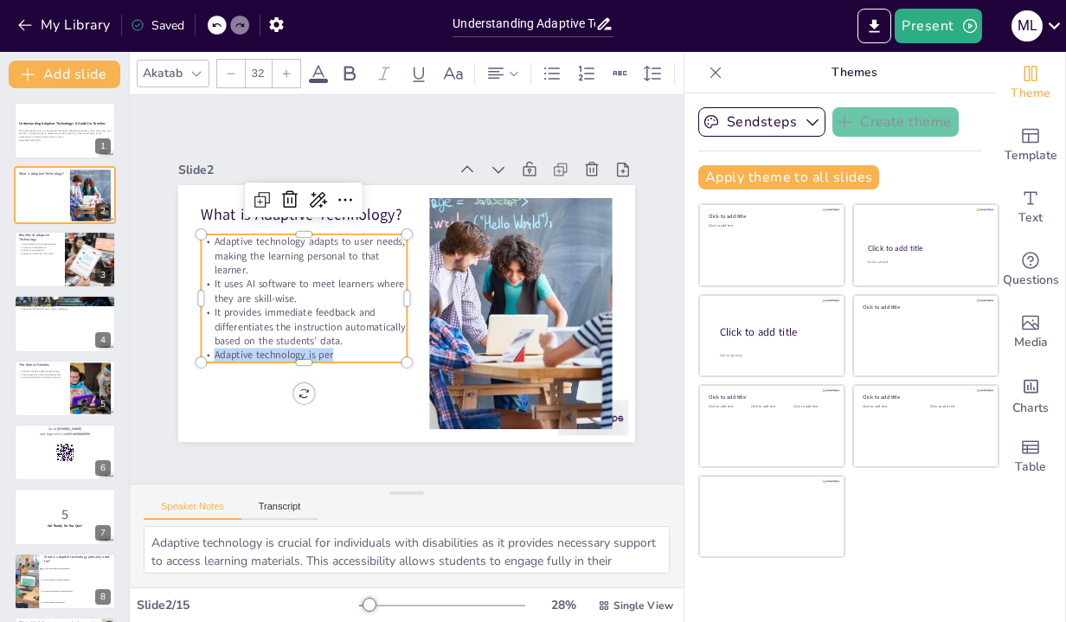
drag, startPoint x: 346, startPoint y: 360, endPoint x: 215, endPoint y: 359, distance: 131.5
click at [215, 359] on p "Adaptive technology is per" at bounding box center [289, 320] width 200 height 77
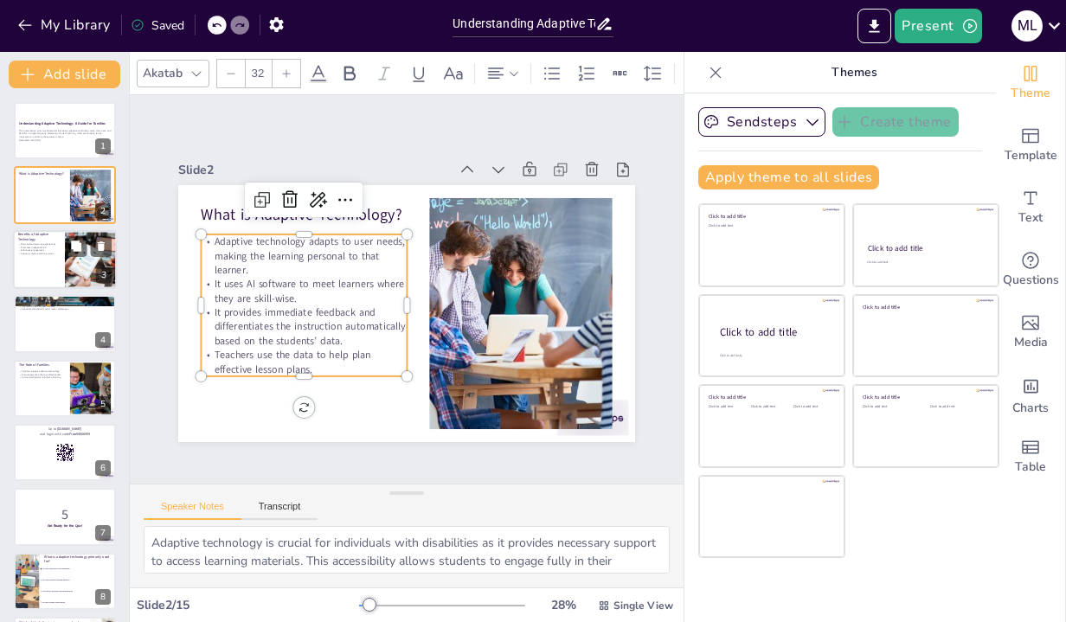
click at [71, 271] on div at bounding box center [90, 259] width 87 height 59
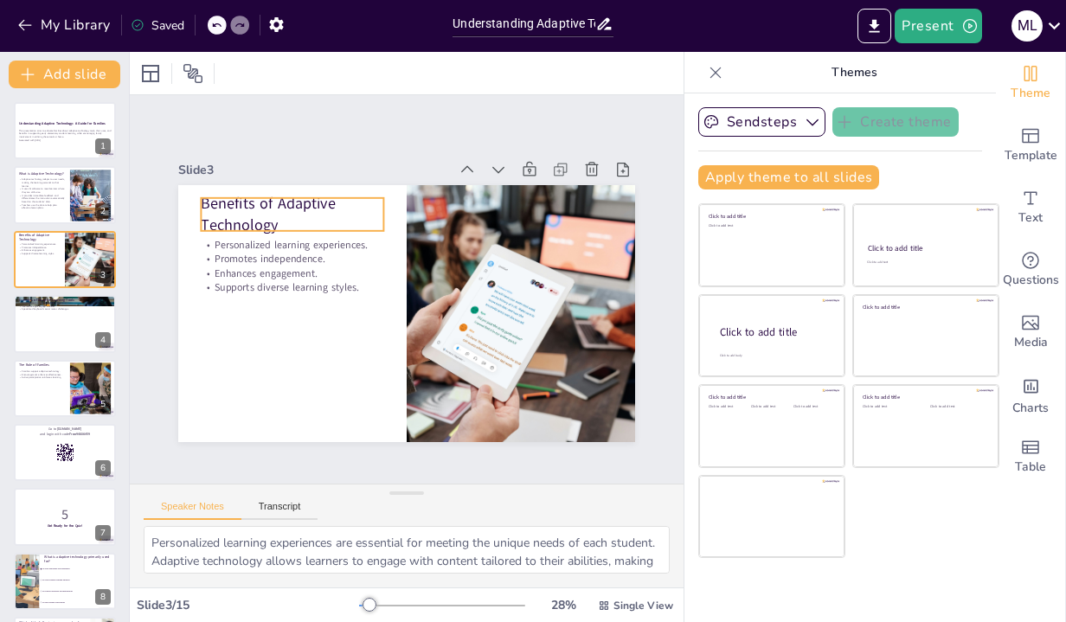
click at [269, 213] on p "Benefits of Adaptive Technology" at bounding box center [301, 202] width 186 height 61
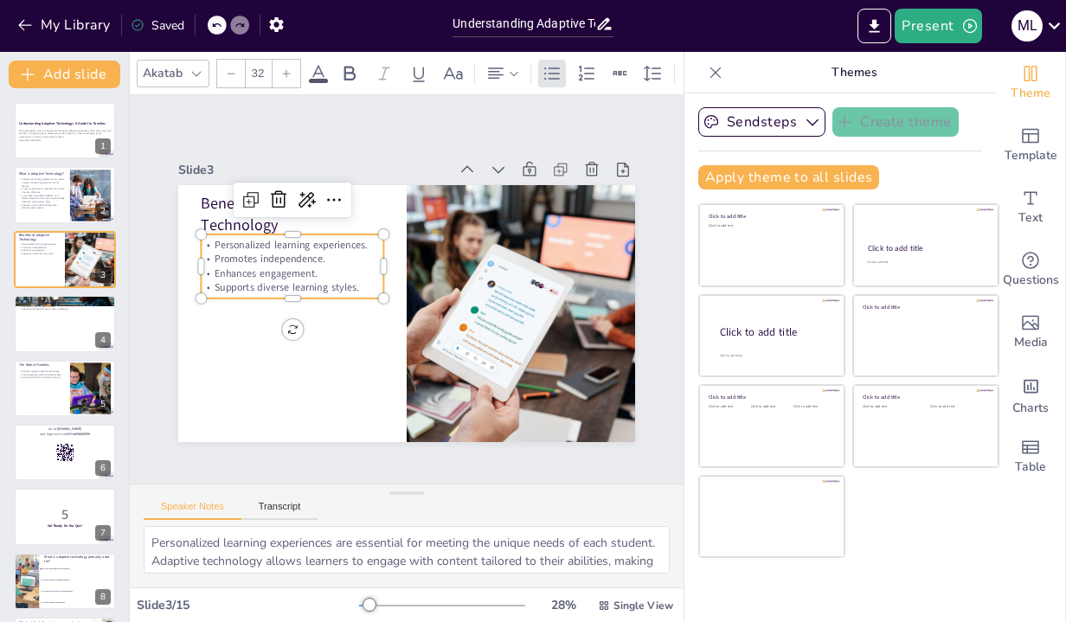
click at [252, 280] on p "Supports diverse learning styles." at bounding box center [293, 275] width 183 height 33
click at [36, 331] on div at bounding box center [65, 323] width 104 height 59
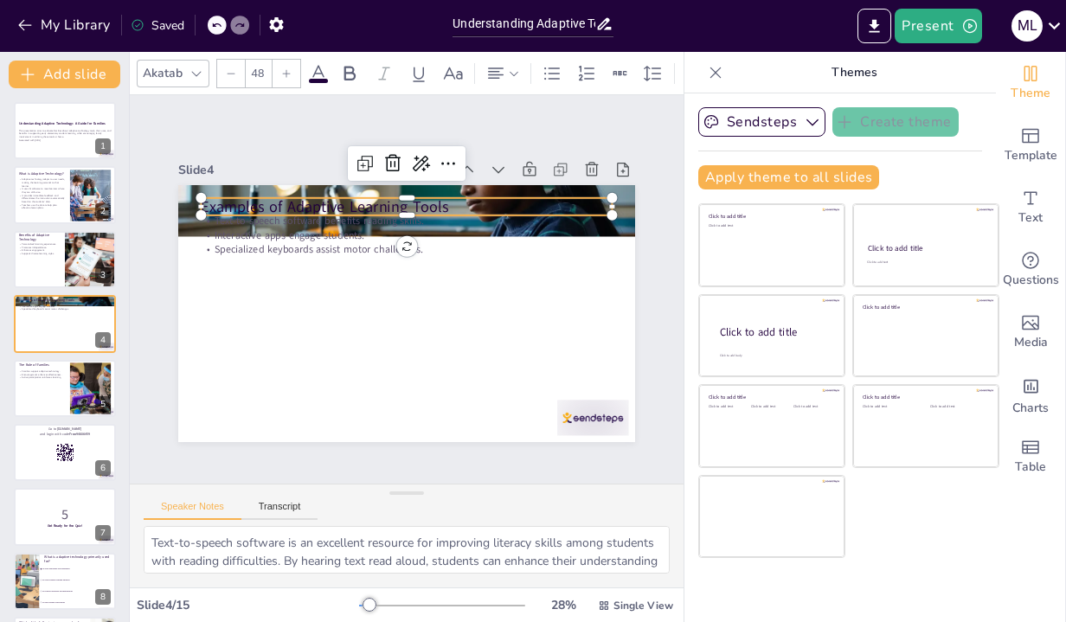
click at [257, 198] on p "Examples of Adaptive Learning Tools" at bounding box center [406, 207] width 411 height 22
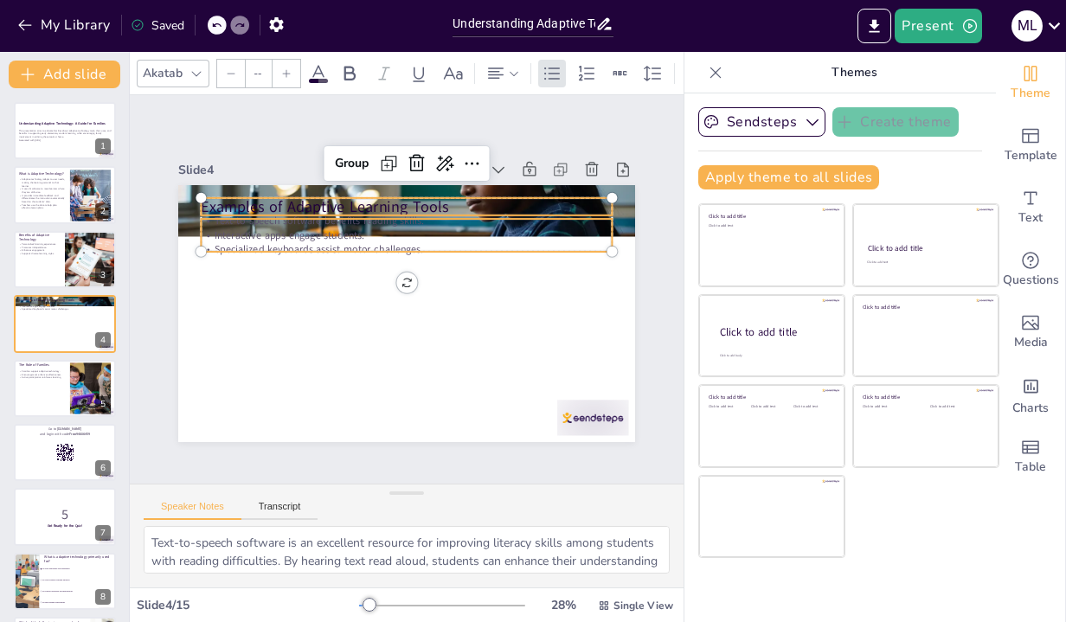
click at [252, 237] on p "Interactive apps engage students." at bounding box center [412, 235] width 410 height 57
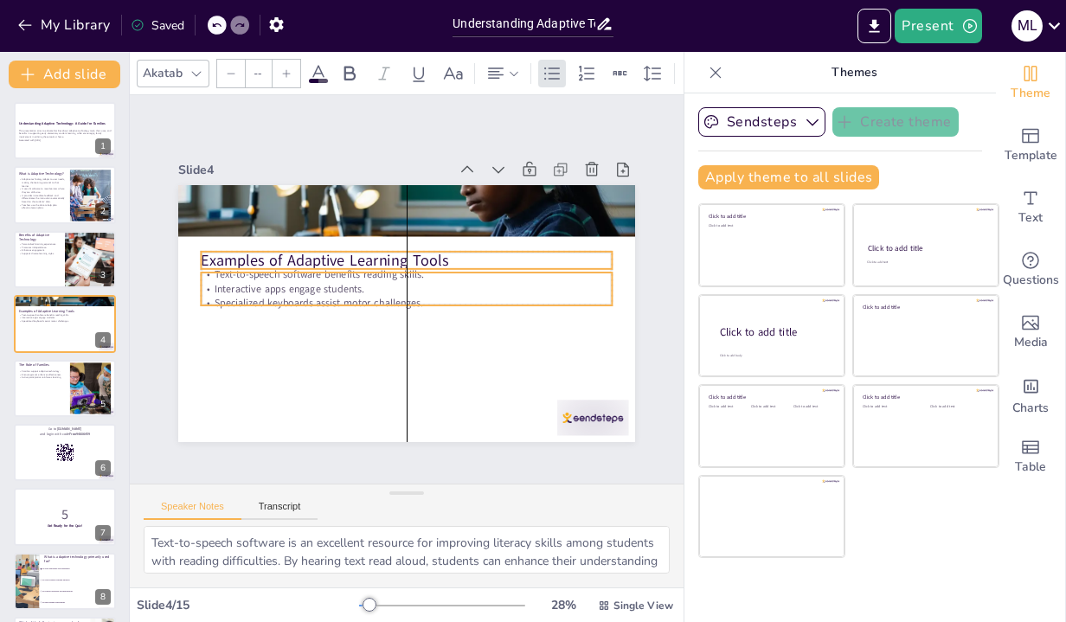
drag, startPoint x: 252, startPoint y: 237, endPoint x: 252, endPoint y: 291, distance: 53.6
click at [252, 291] on p "Interactive apps engage students." at bounding box center [407, 288] width 410 height 57
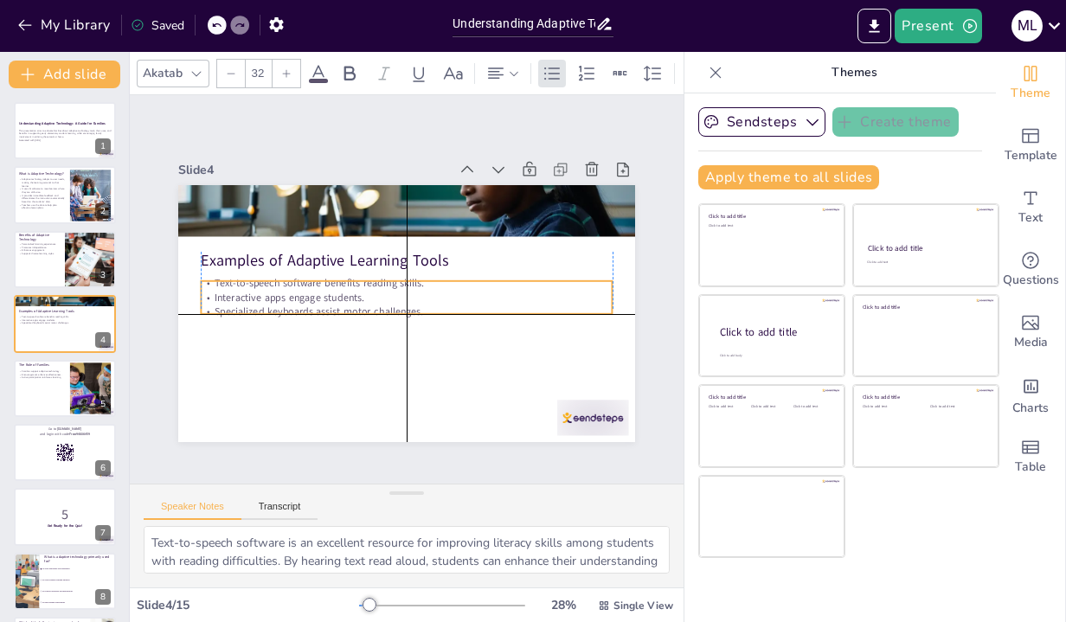
click at [269, 297] on p "Interactive apps engage students." at bounding box center [406, 297] width 410 height 57
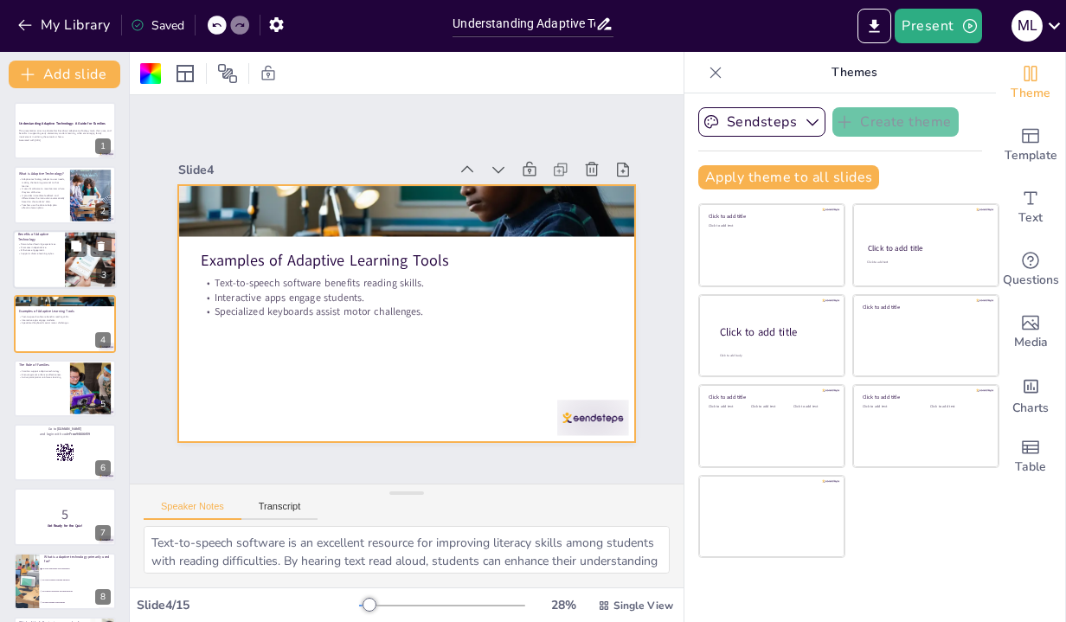
click at [45, 267] on div at bounding box center [65, 259] width 104 height 59
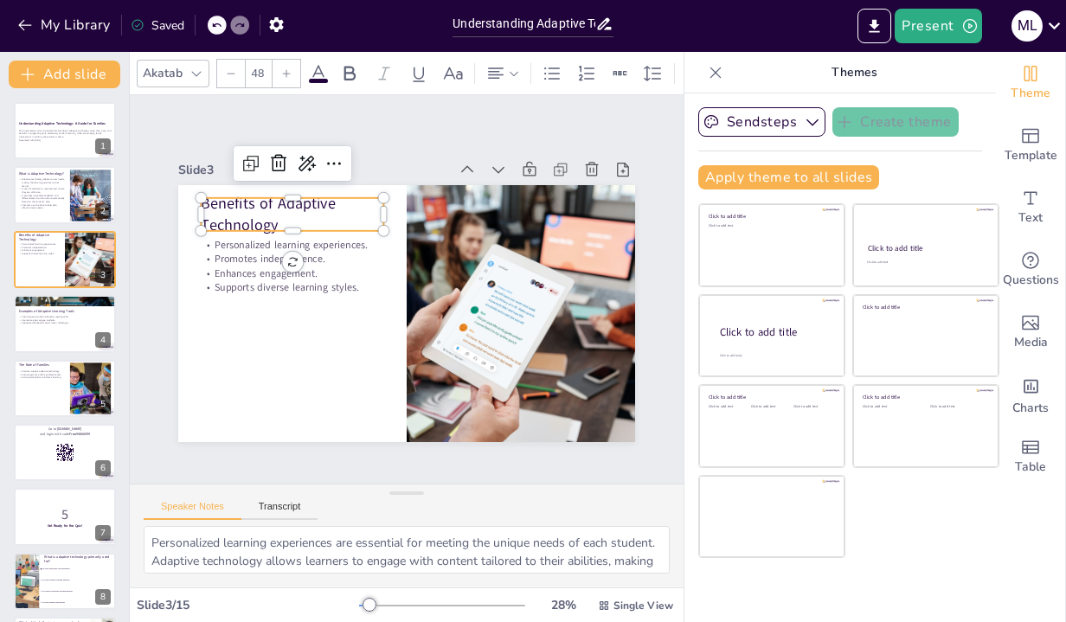
click at [254, 221] on p "Benefits of Adaptive Technology" at bounding box center [301, 202] width 186 height 61
click at [254, 263] on p "Promotes independence." at bounding box center [296, 247] width 183 height 33
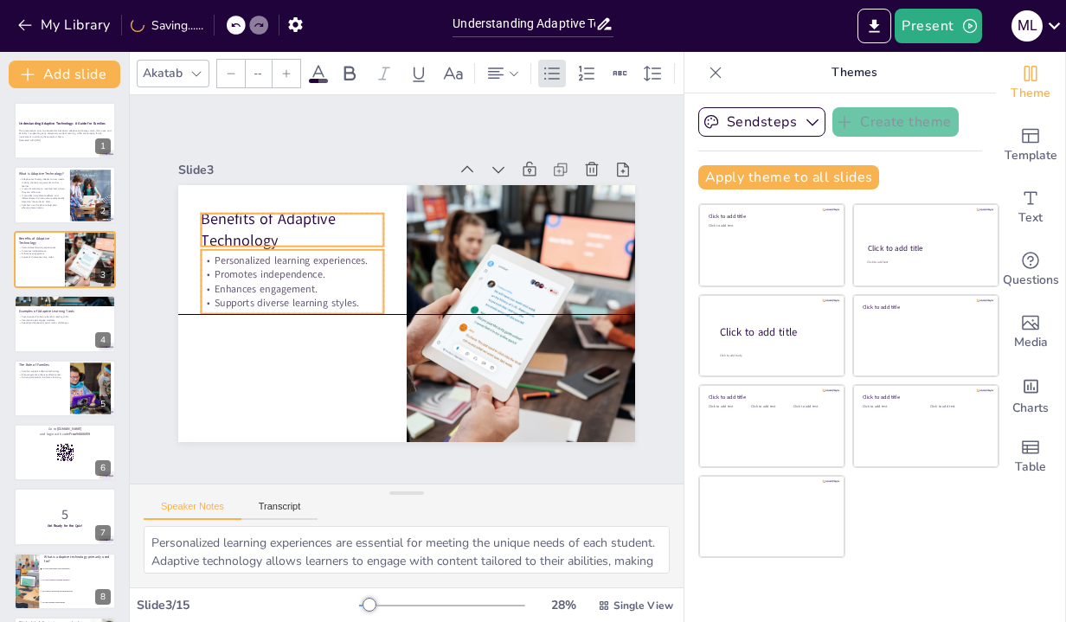
drag, startPoint x: 254, startPoint y: 263, endPoint x: 254, endPoint y: 281, distance: 18.2
click at [254, 281] on div "Personalized learning experiences. Promotes independence. Enhances engagement. …" at bounding box center [294, 269] width 188 height 75
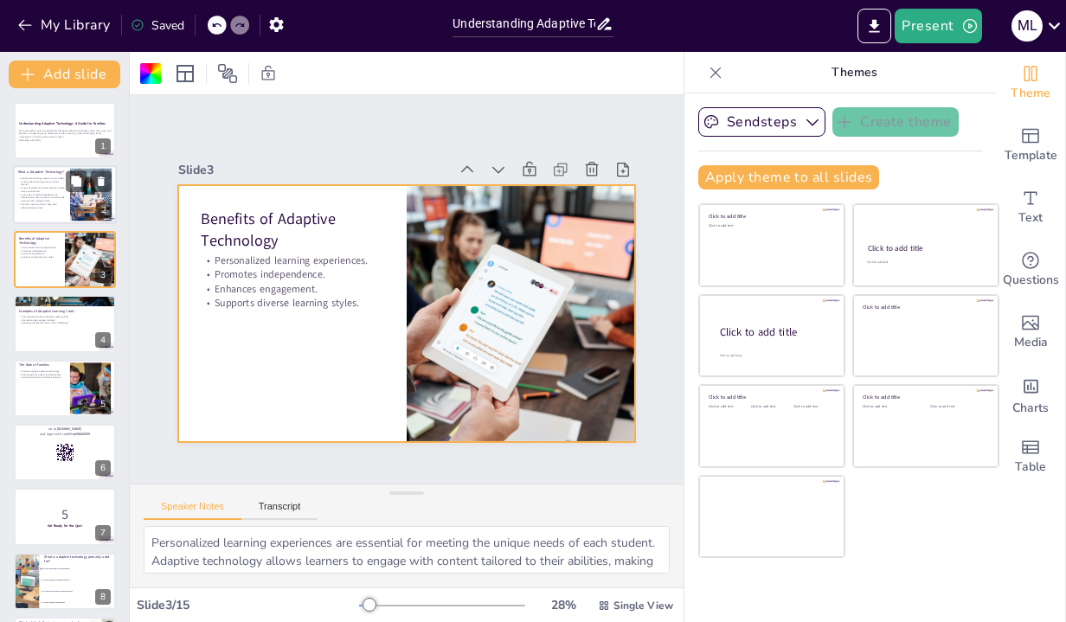
click at [36, 197] on p "It provides immediate feedback and differentiates the instruction automatically…" at bounding box center [41, 198] width 47 height 10
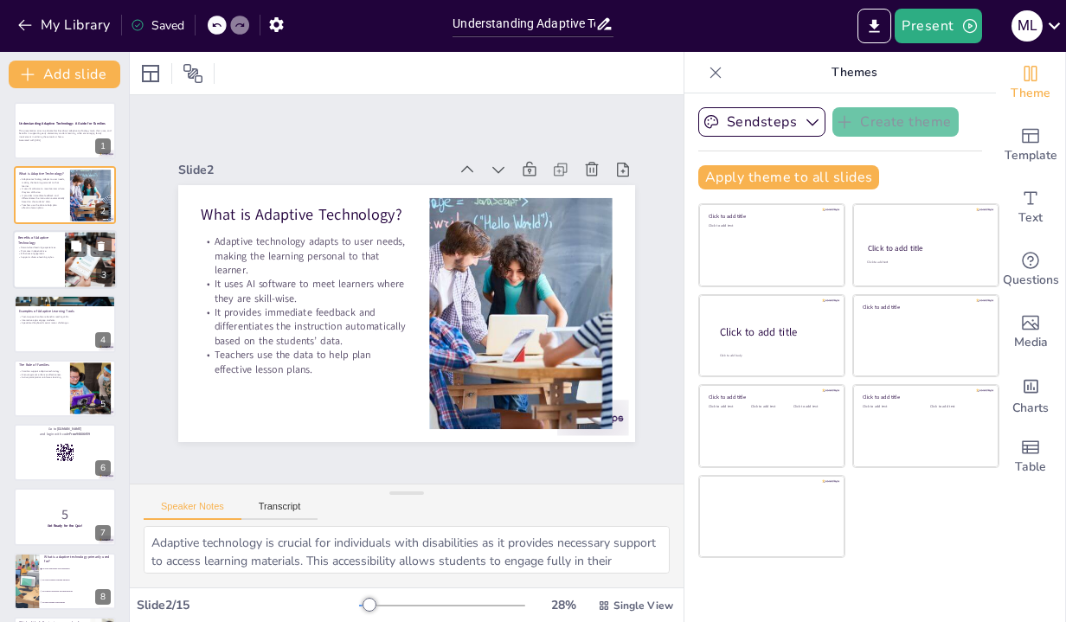
click at [40, 271] on div at bounding box center [65, 259] width 104 height 59
